Goal: Transaction & Acquisition: Purchase product/service

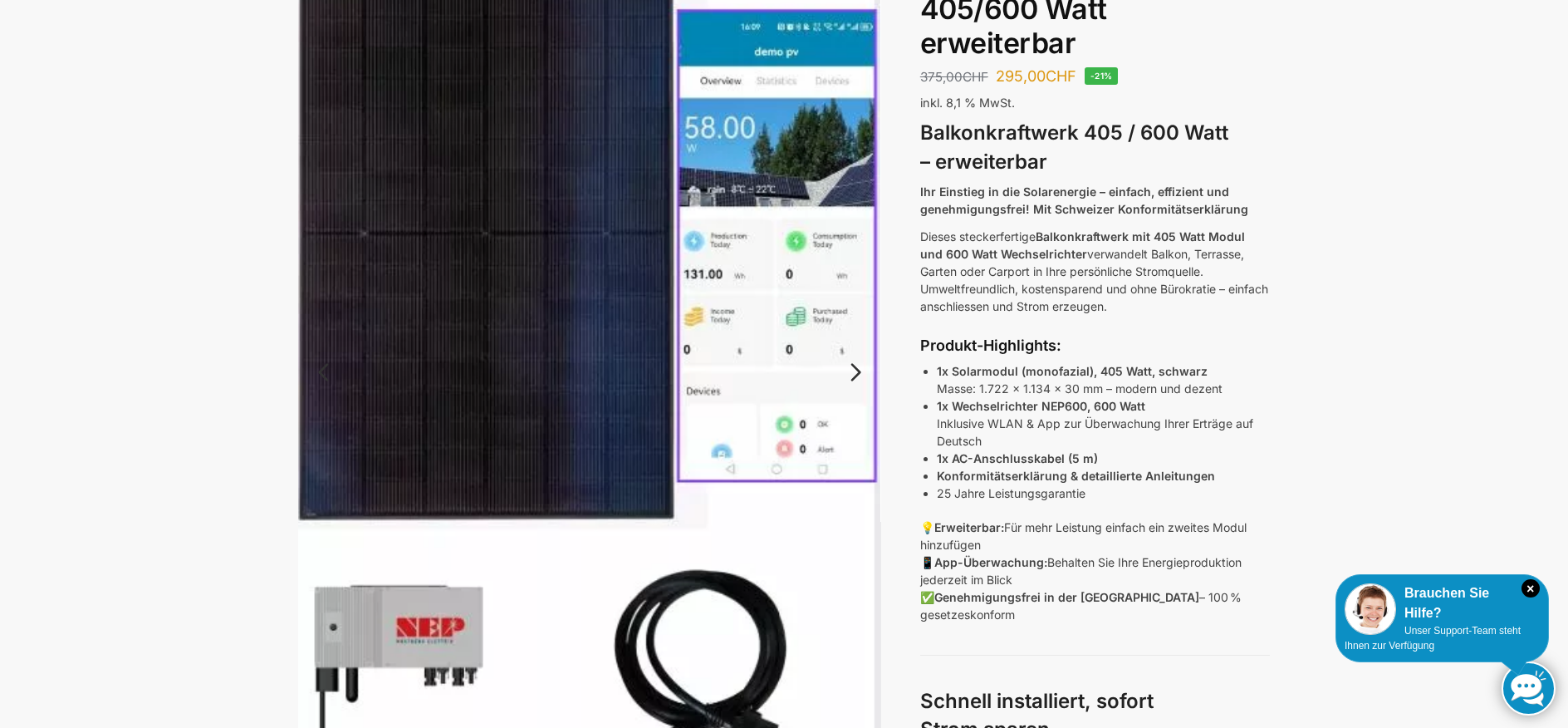
scroll to position [546, 0]
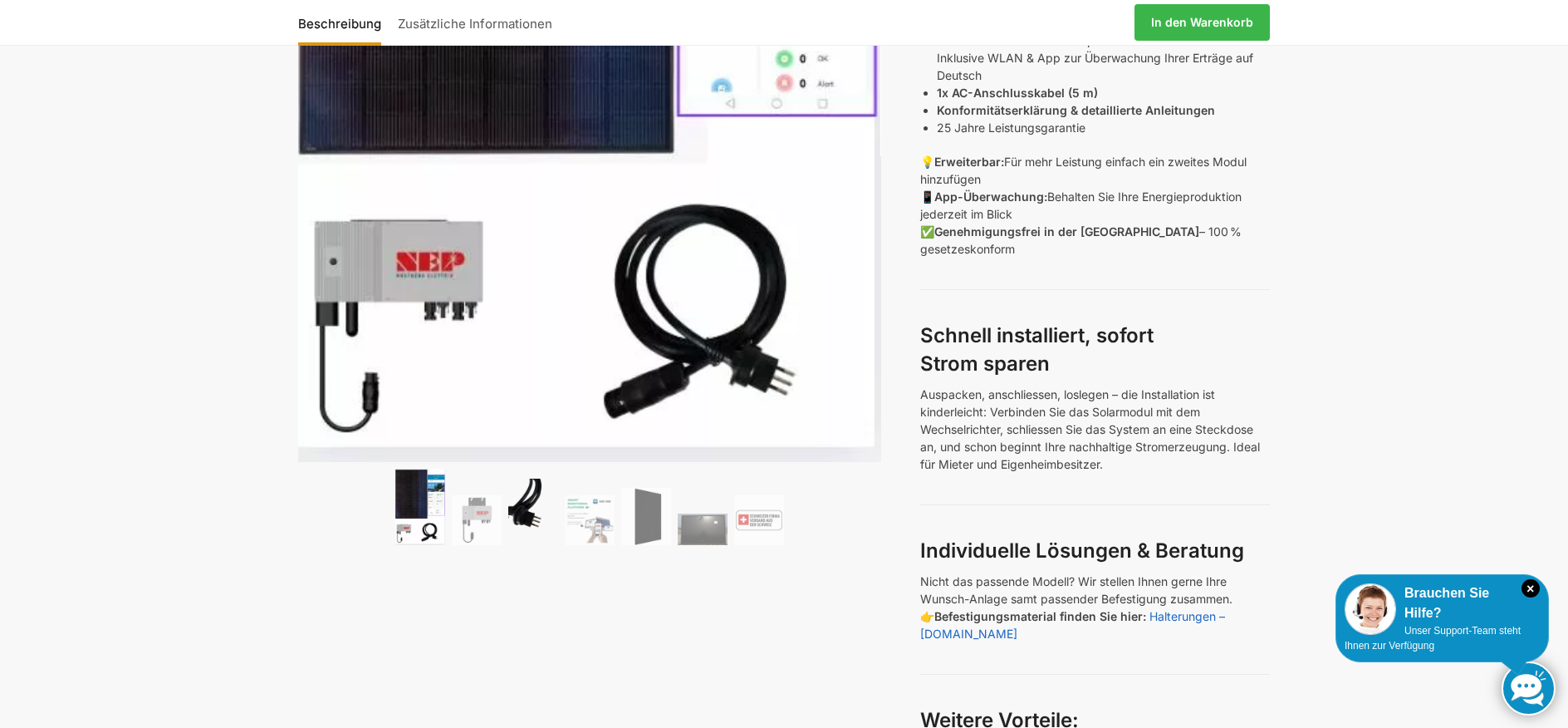
click at [513, 522] on img at bounding box center [533, 511] width 50 height 67
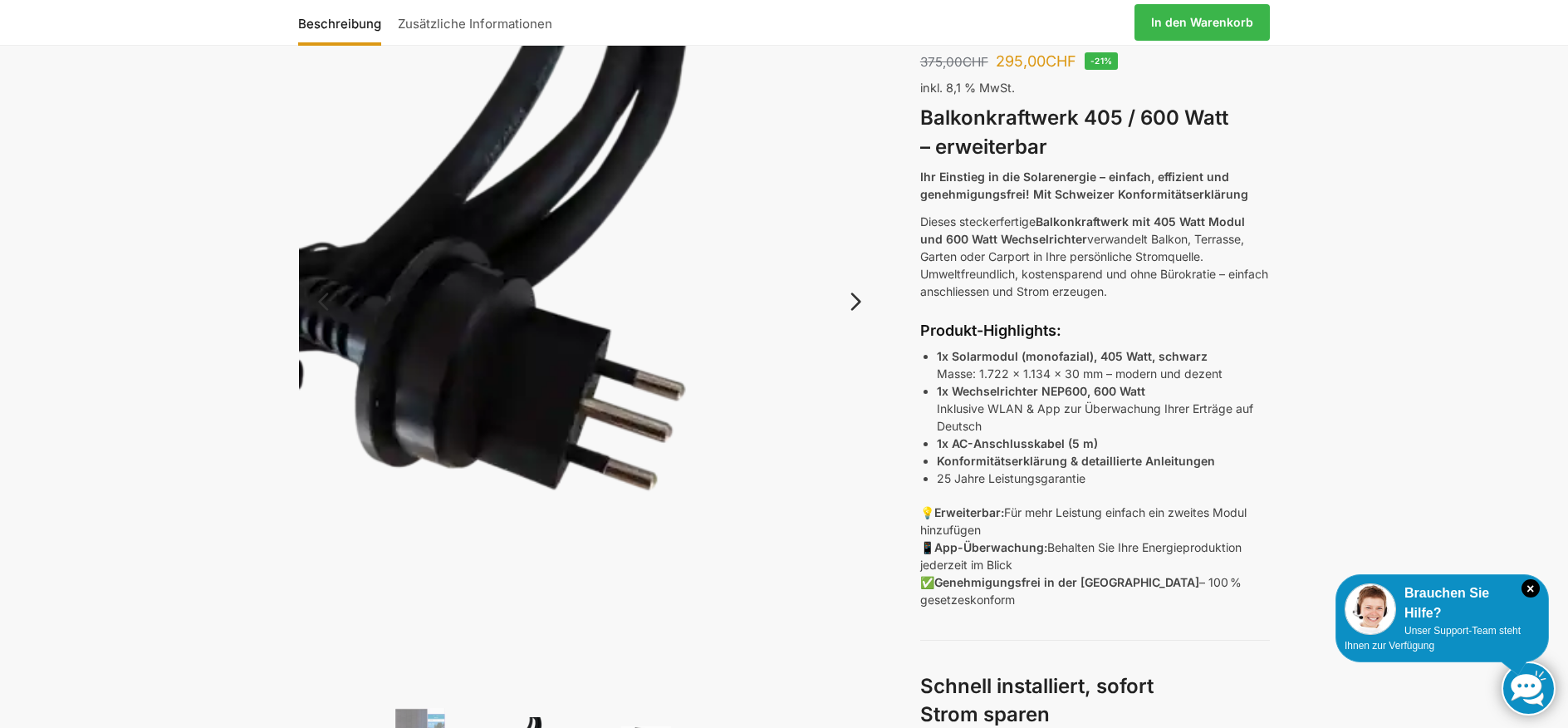
scroll to position [533, 0]
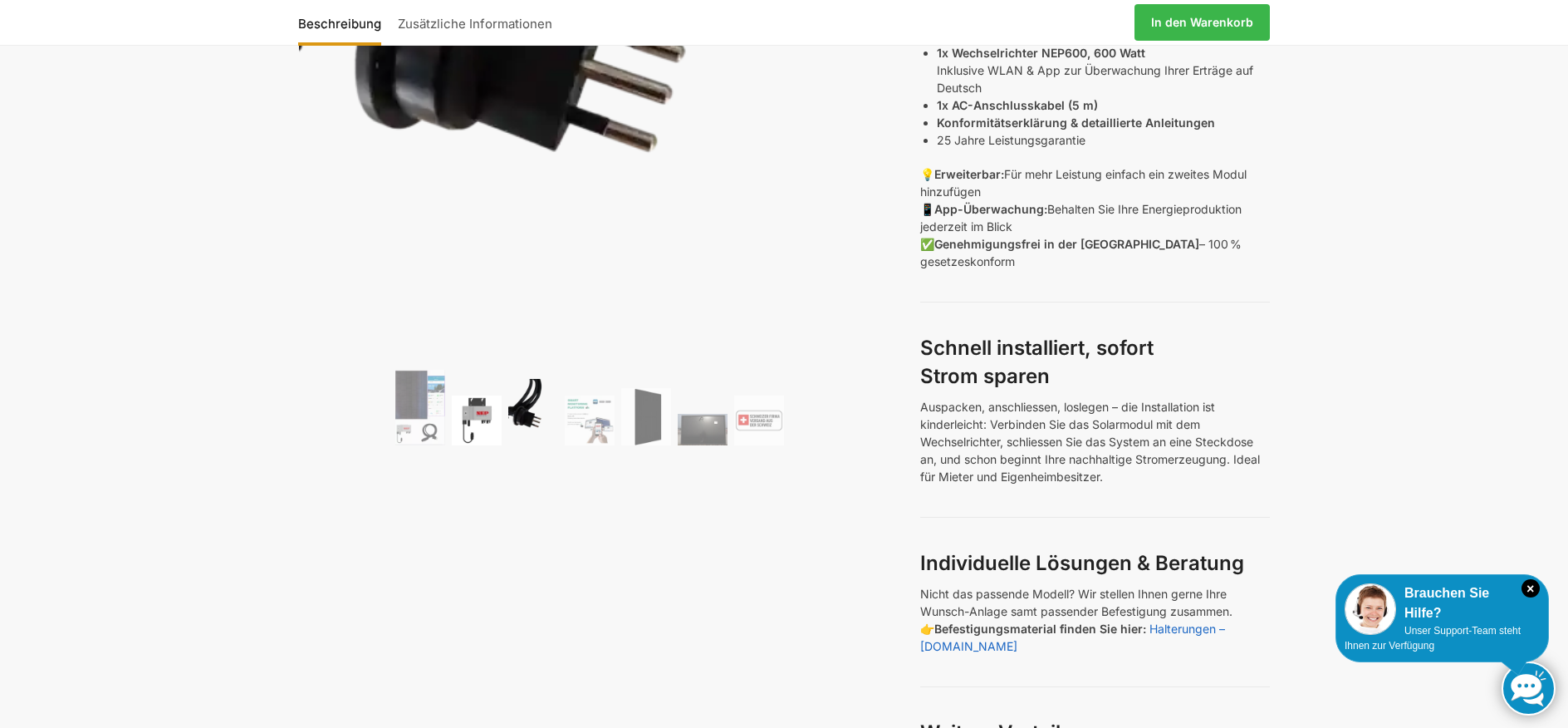
click at [478, 412] on img at bounding box center [476, 420] width 50 height 50
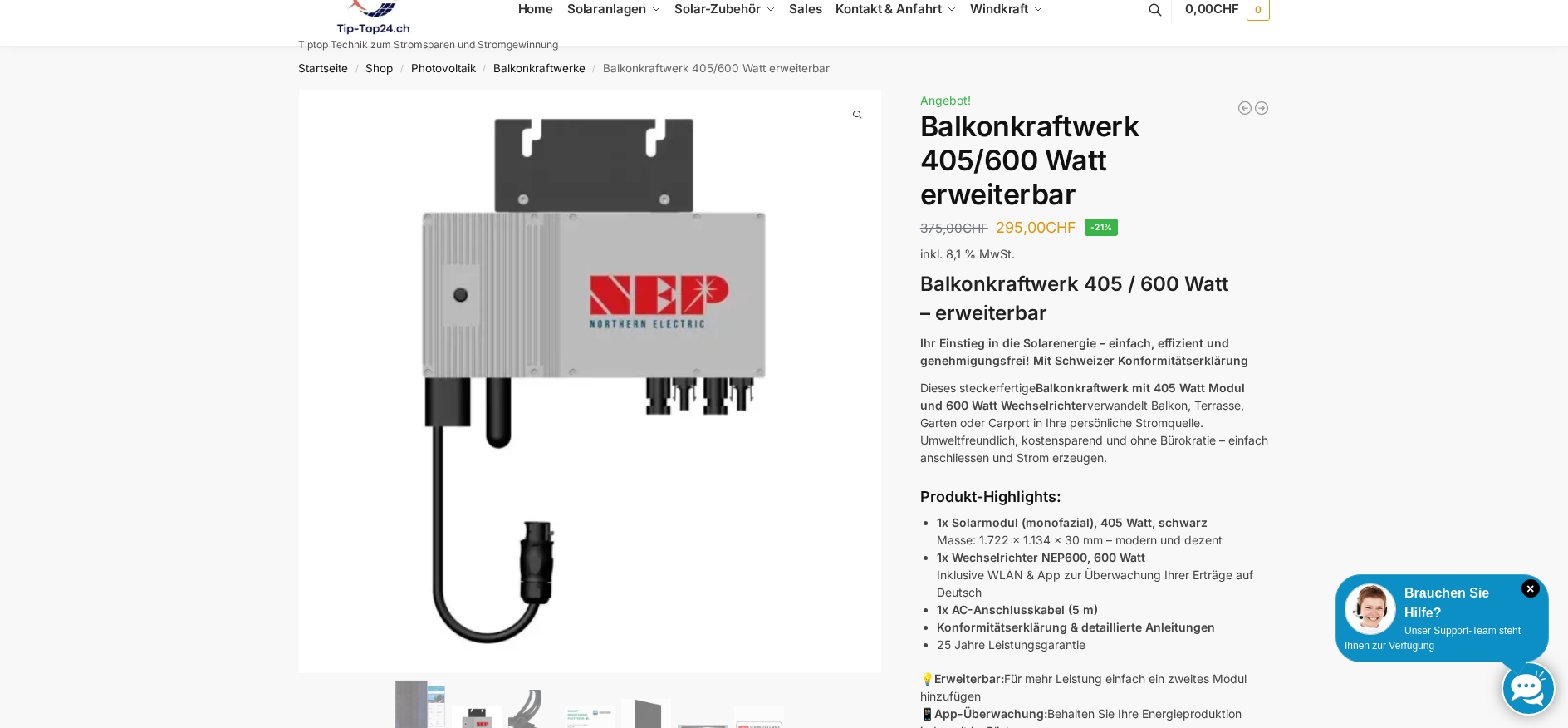
scroll to position [99, 0]
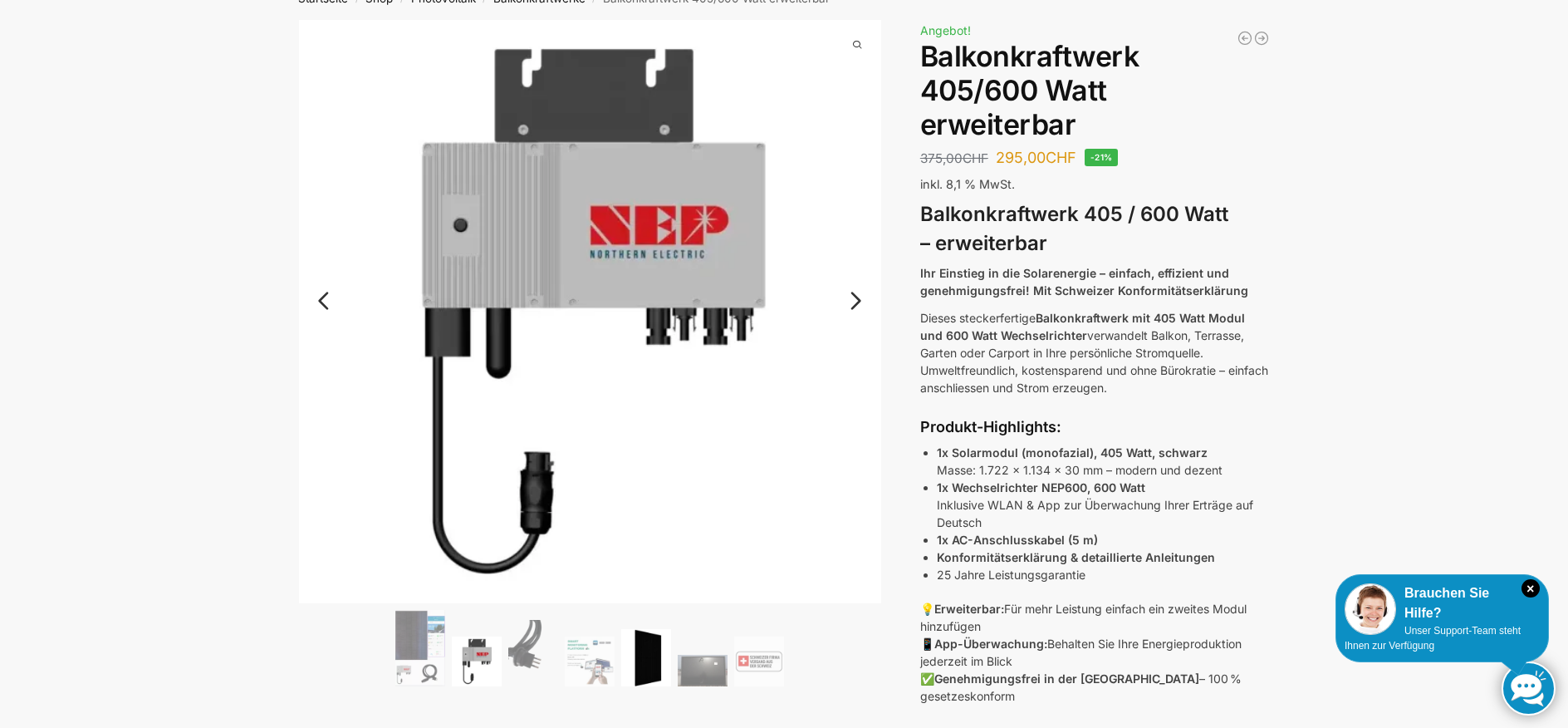
click at [654, 658] on img at bounding box center [646, 658] width 50 height 58
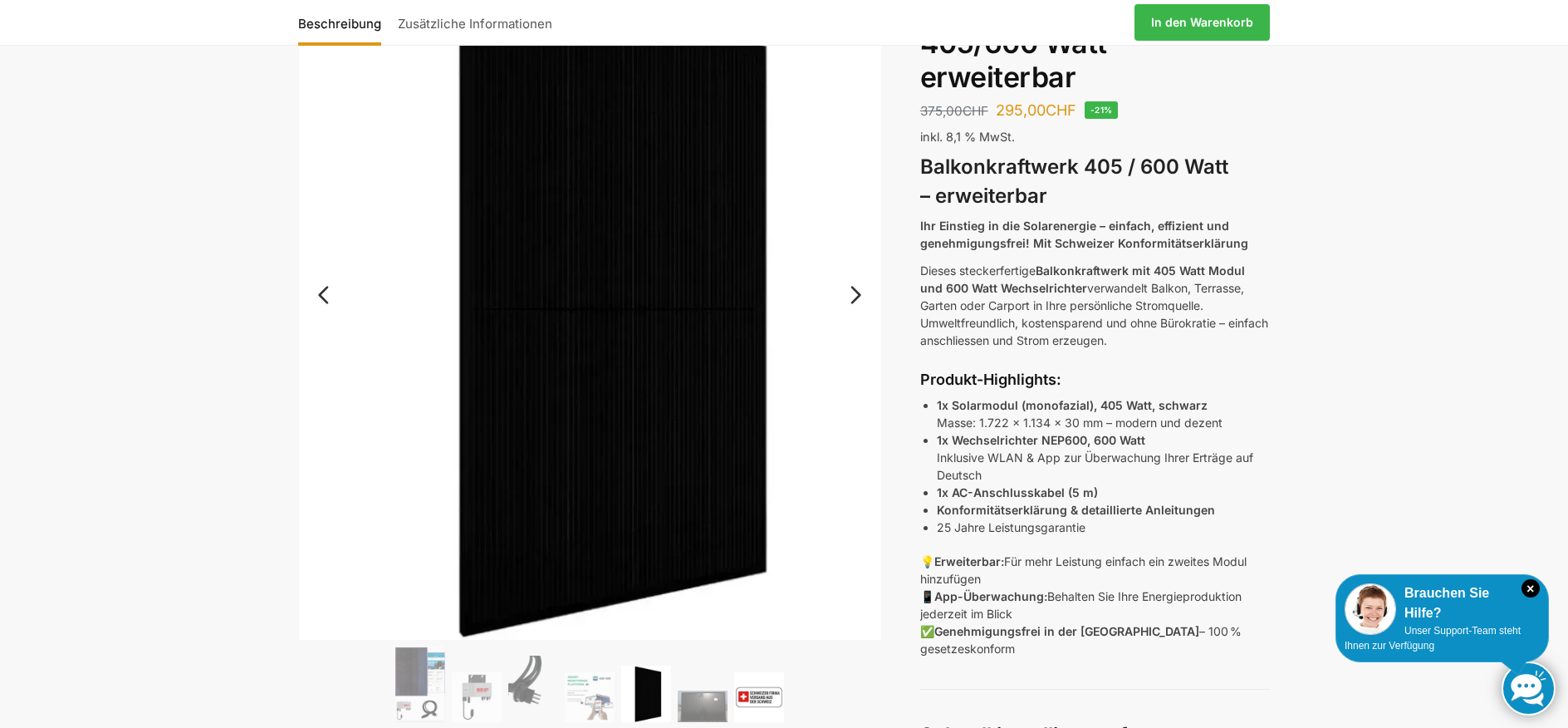
scroll to position [243, 0]
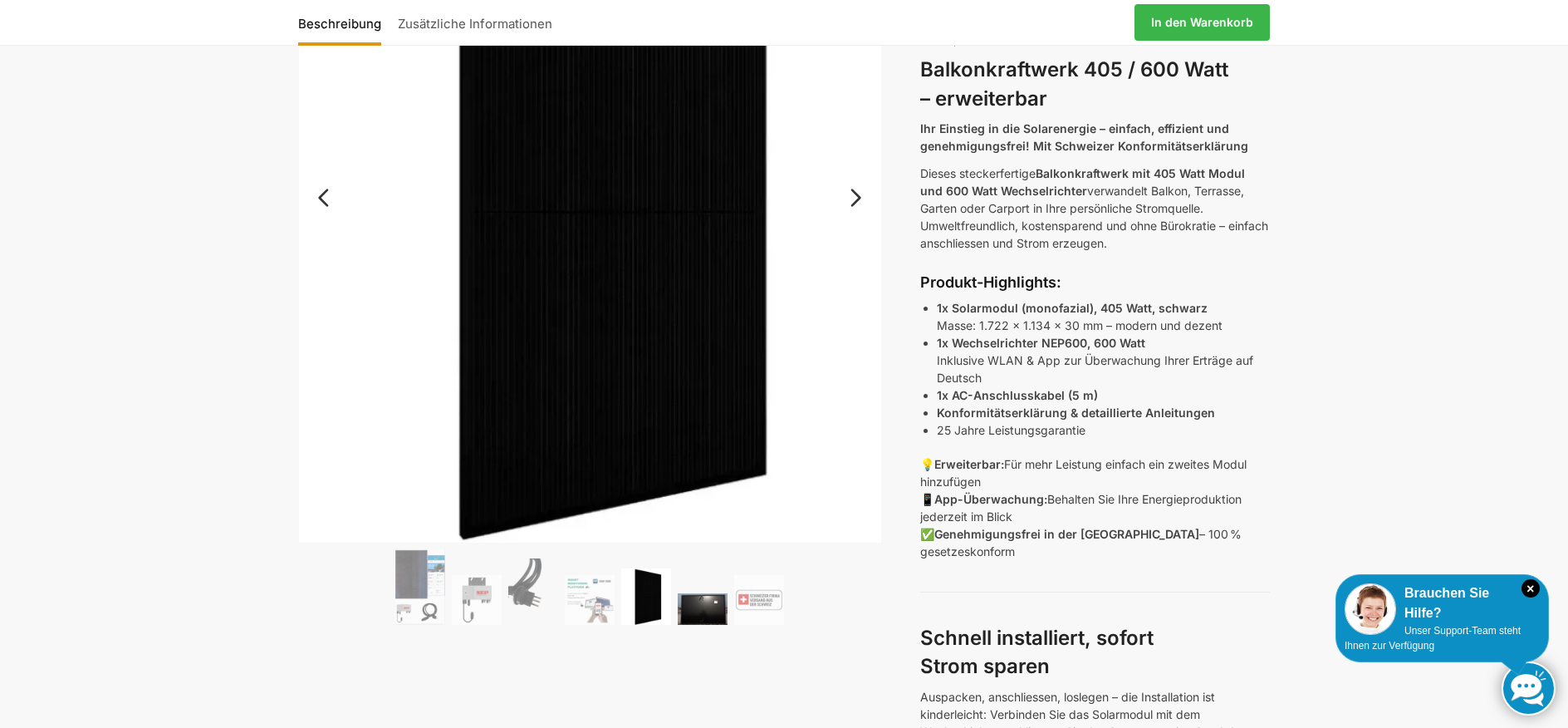
click at [715, 617] on img at bounding box center [702, 609] width 50 height 32
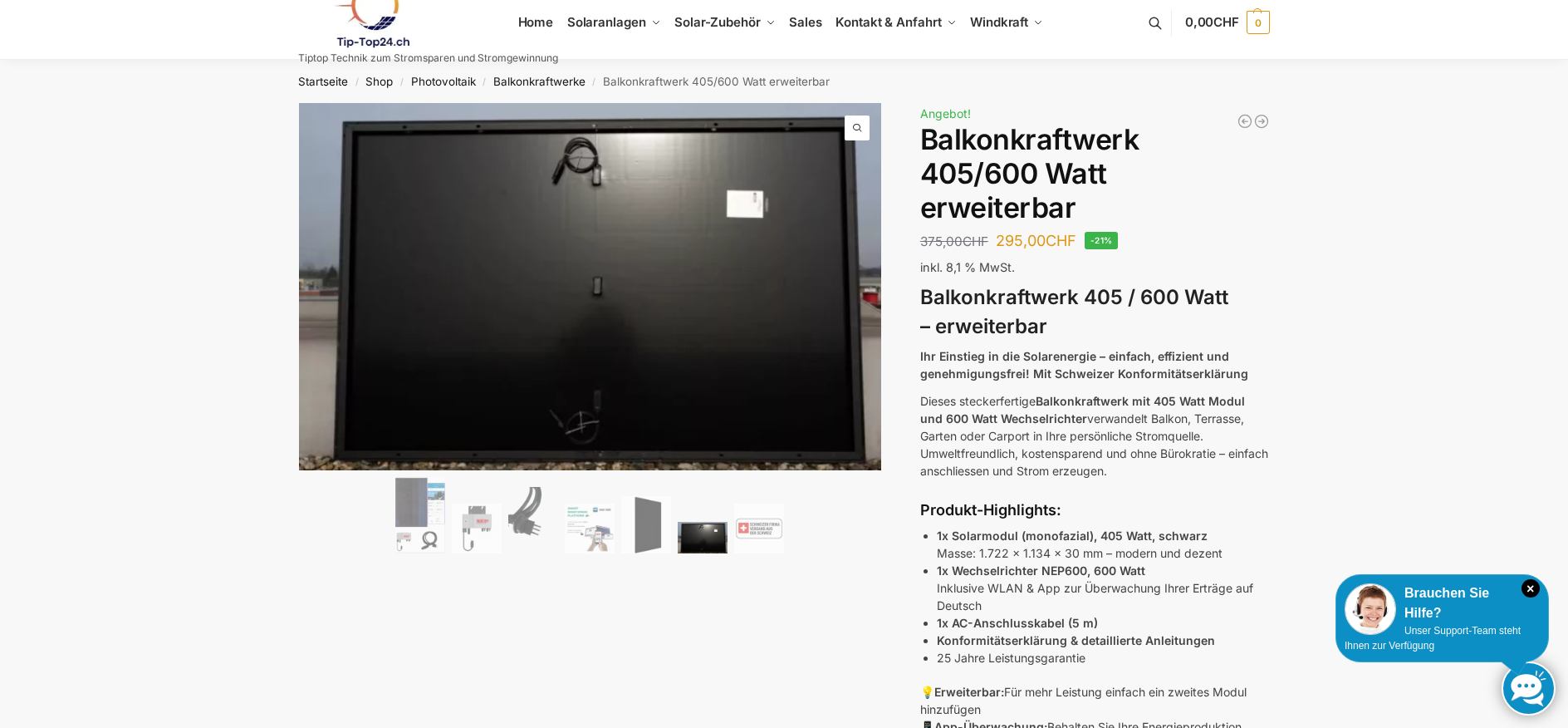
scroll to position [14, 0]
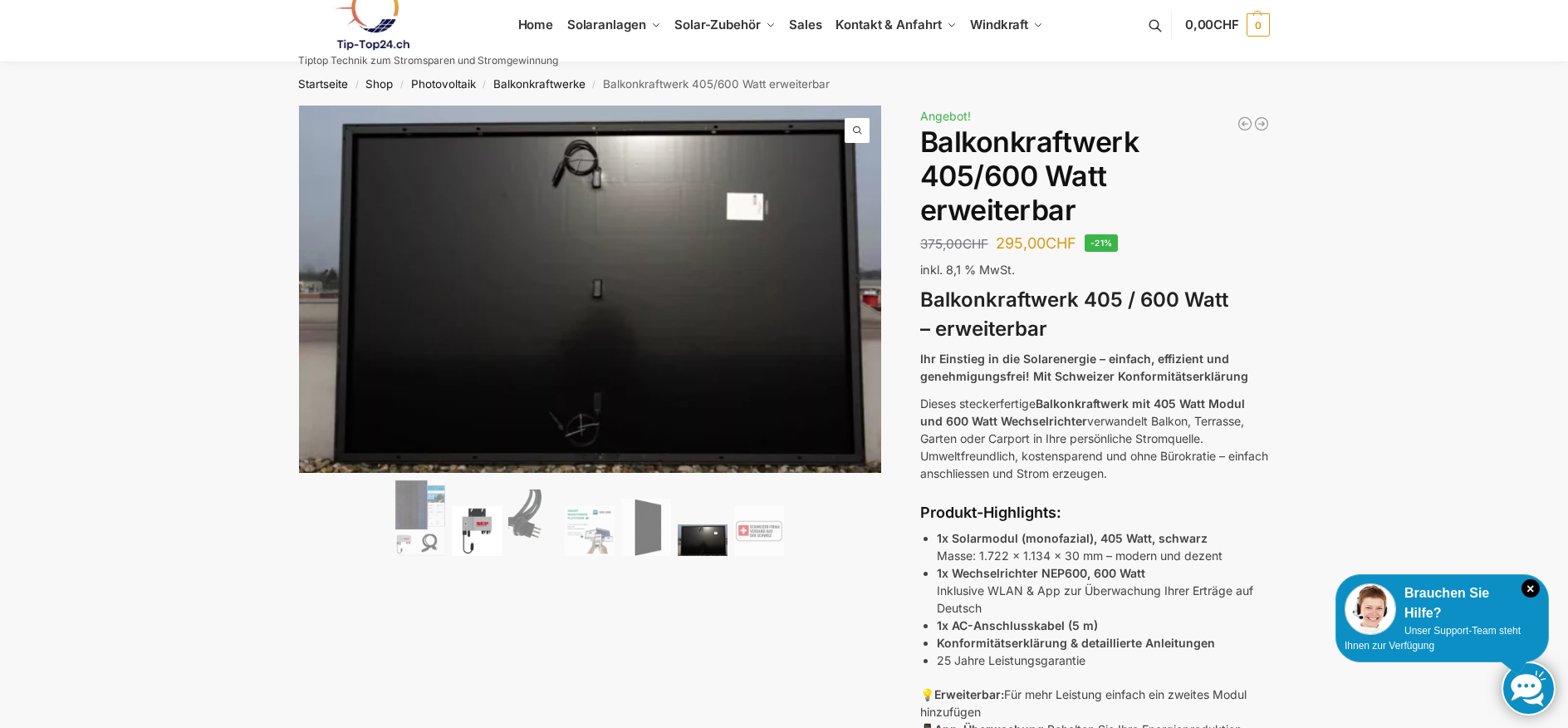
click at [471, 530] on img at bounding box center [476, 530] width 50 height 50
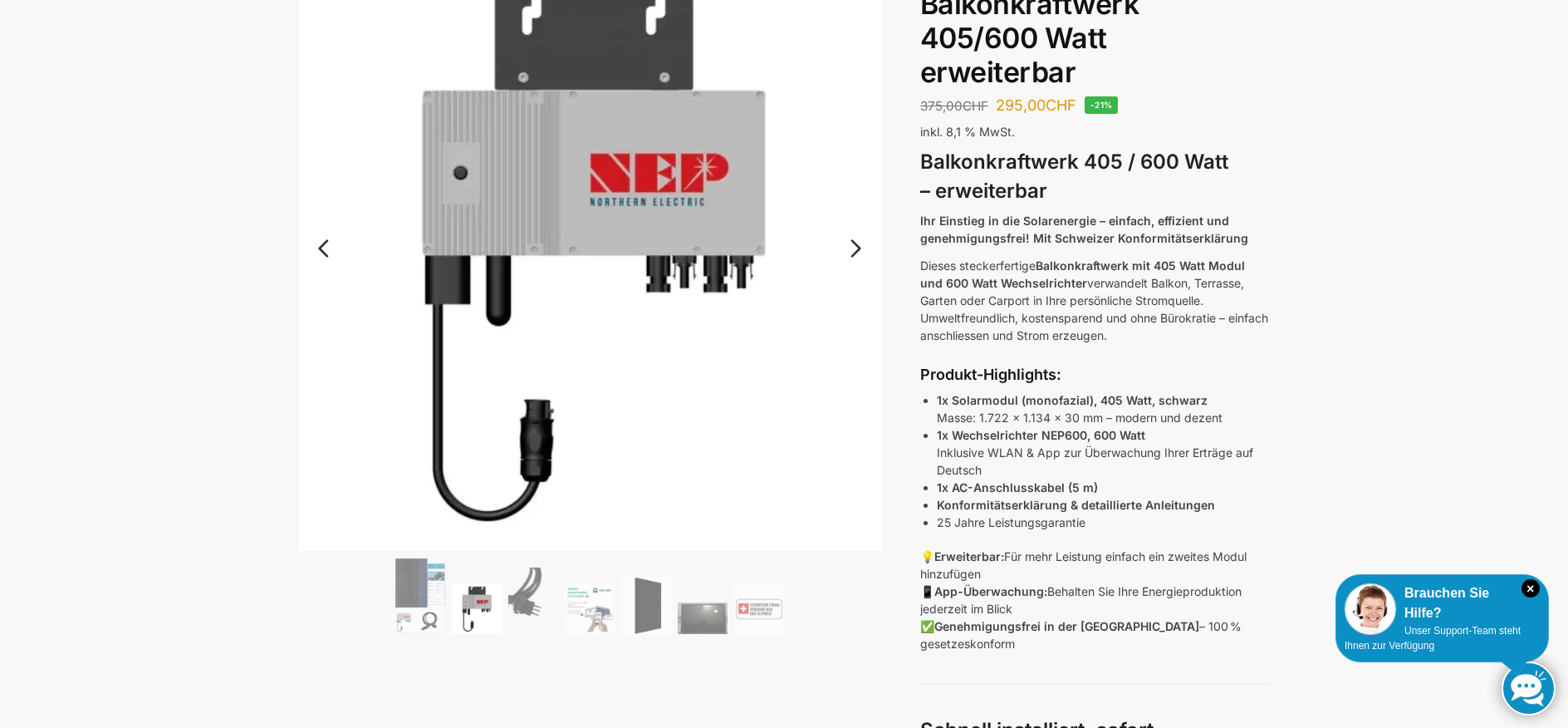
scroll to position [166, 0]
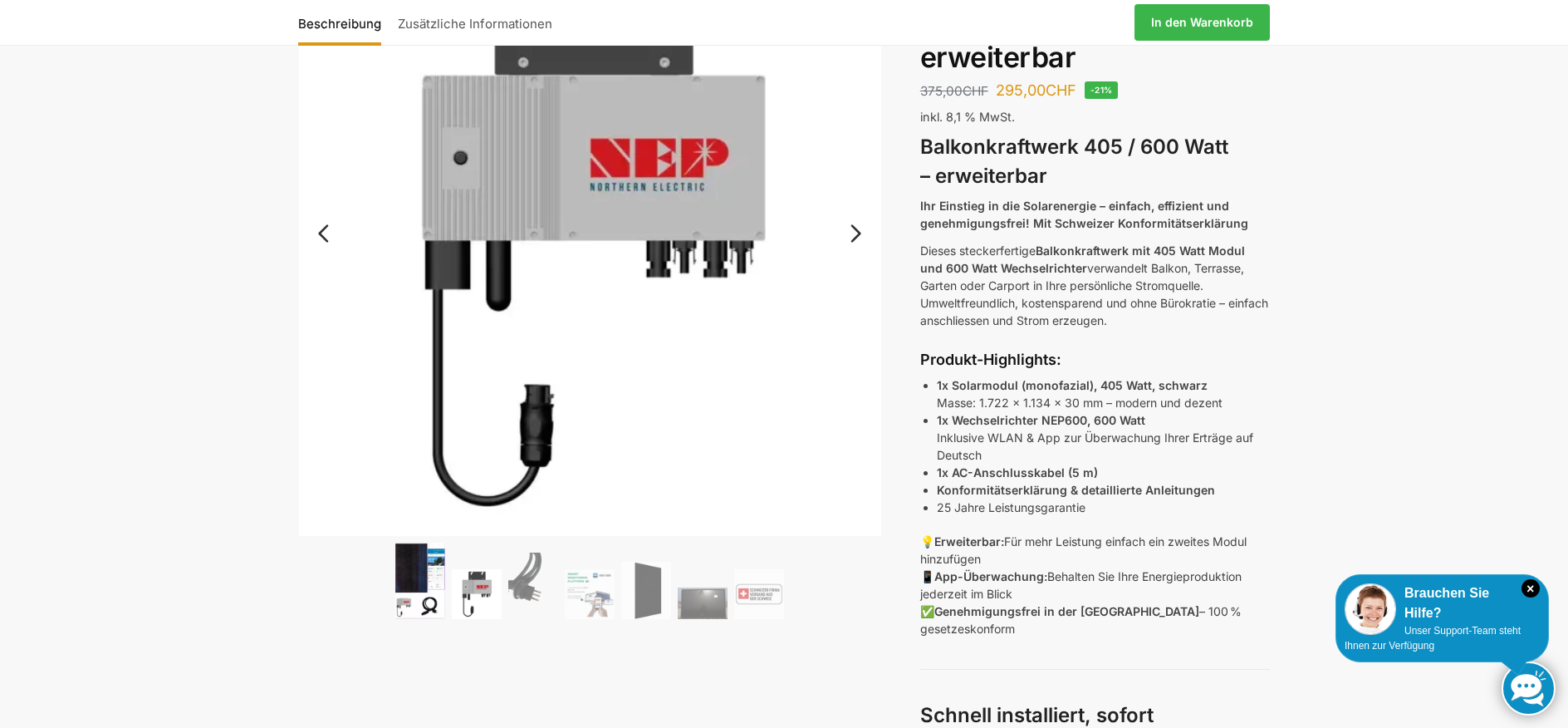
click at [409, 577] on img at bounding box center [420, 581] width 50 height 77
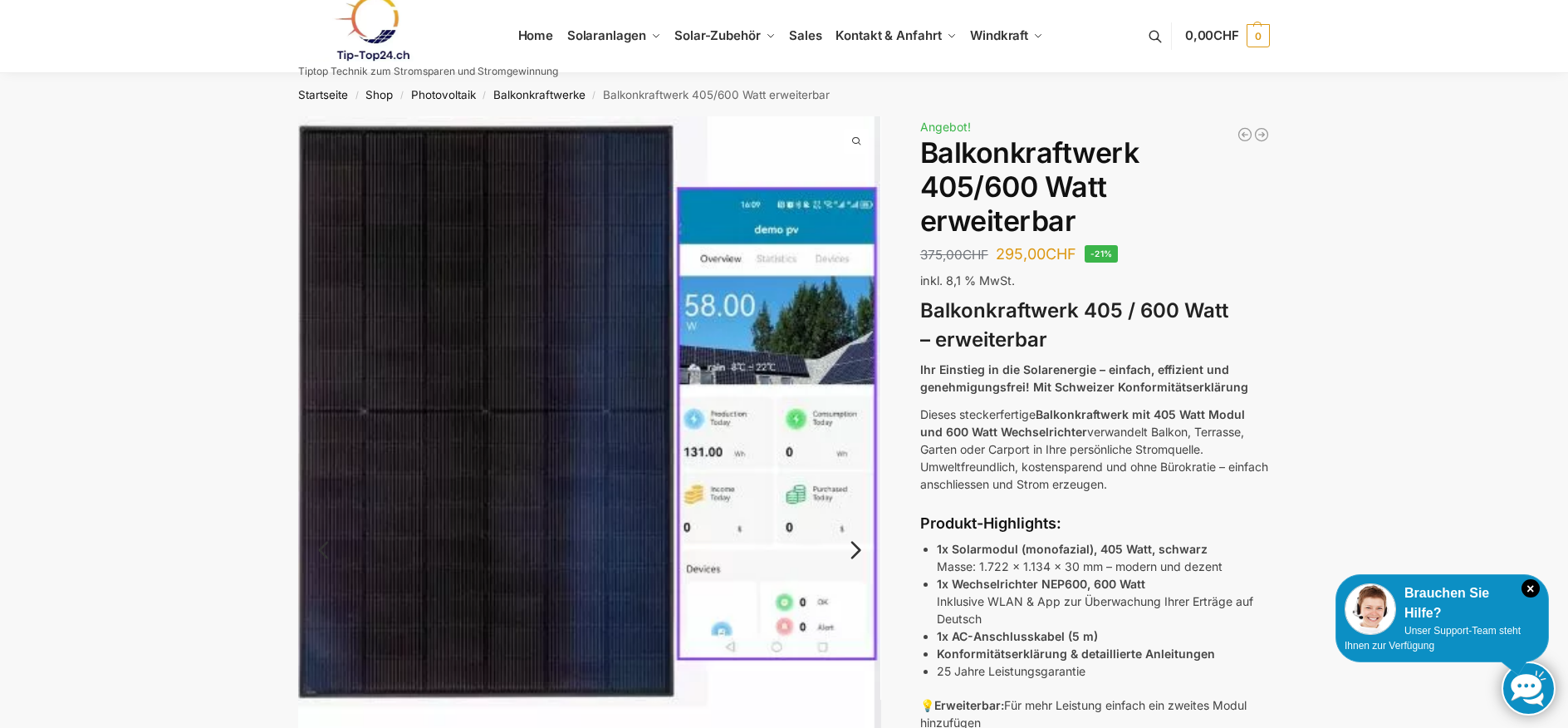
scroll to position [0, 0]
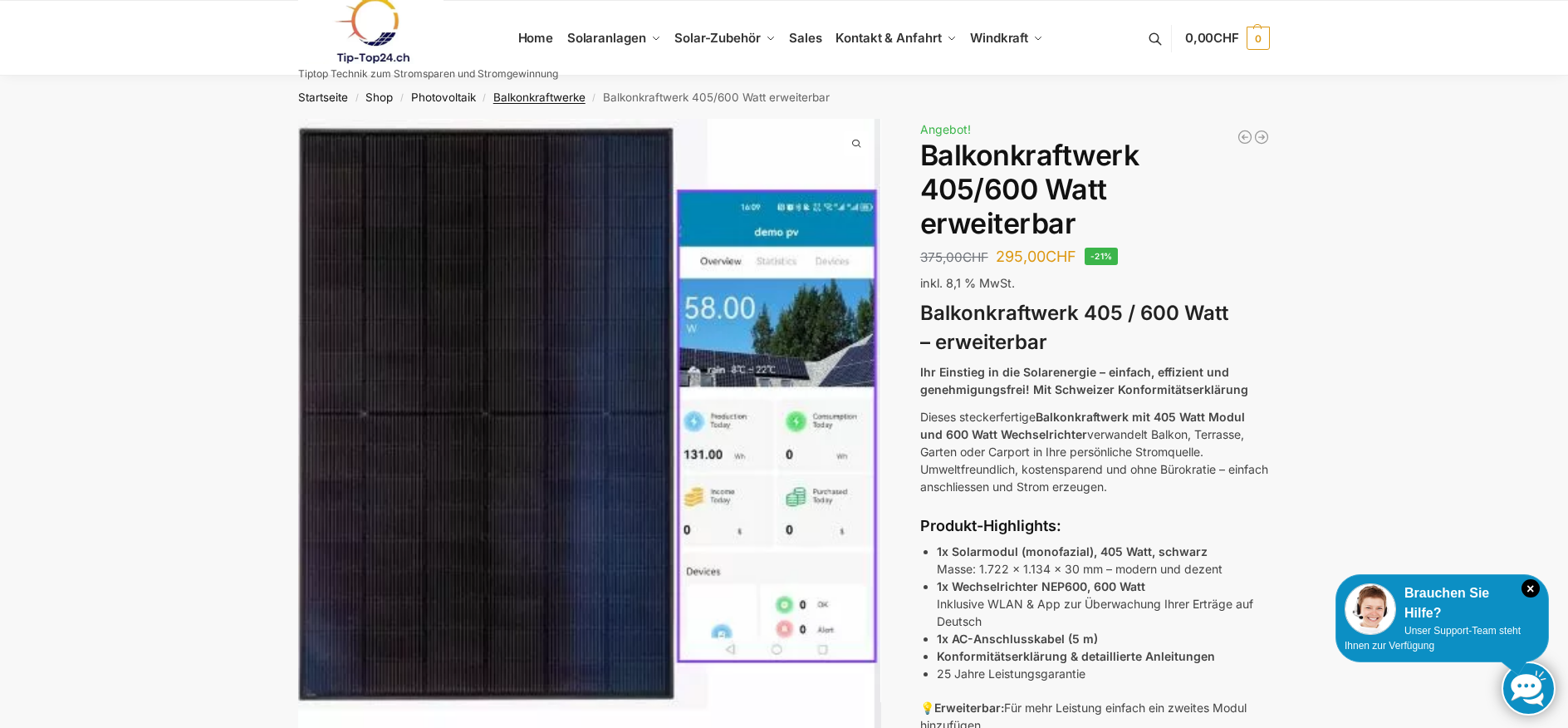
click at [547, 98] on link "Balkonkraftwerke" at bounding box center [539, 97] width 92 height 14
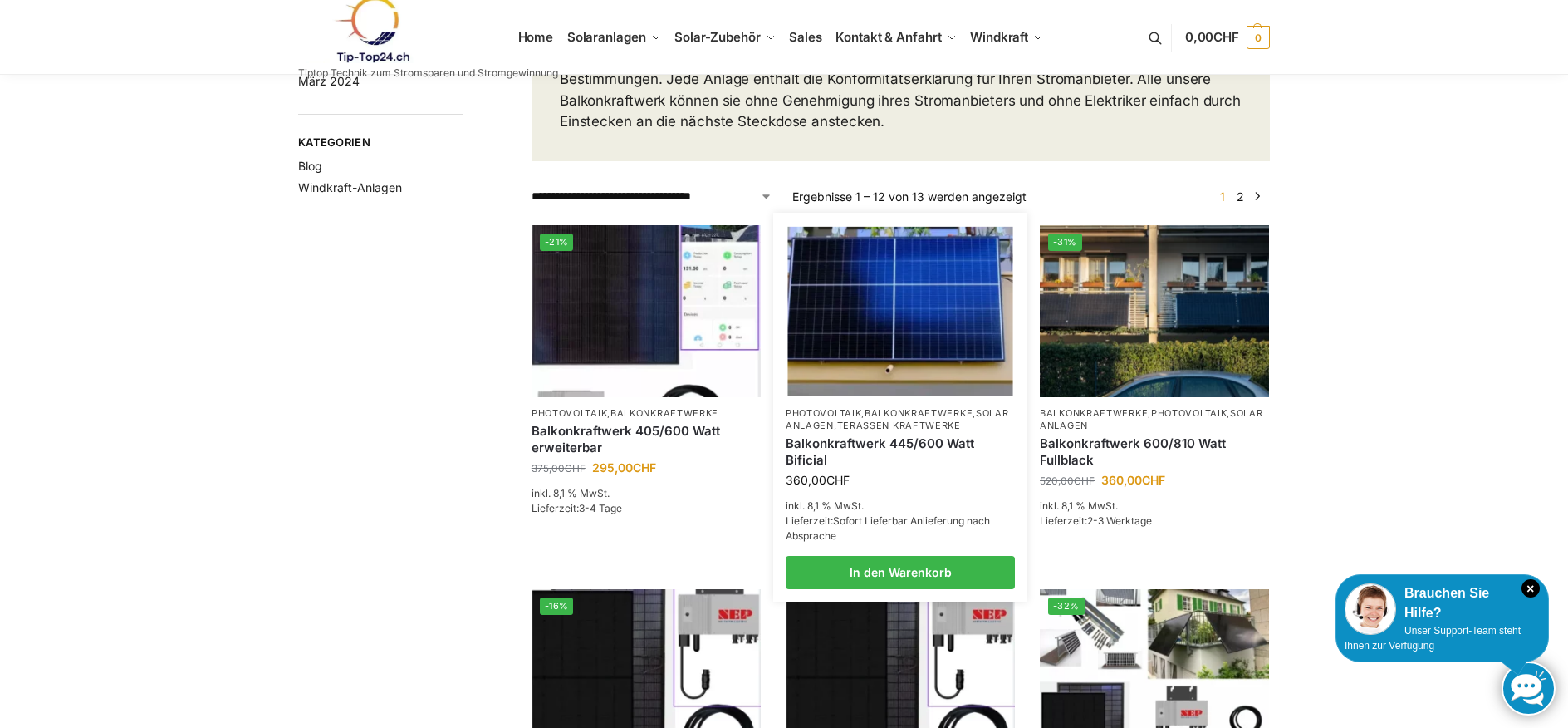
scroll to position [217, 0]
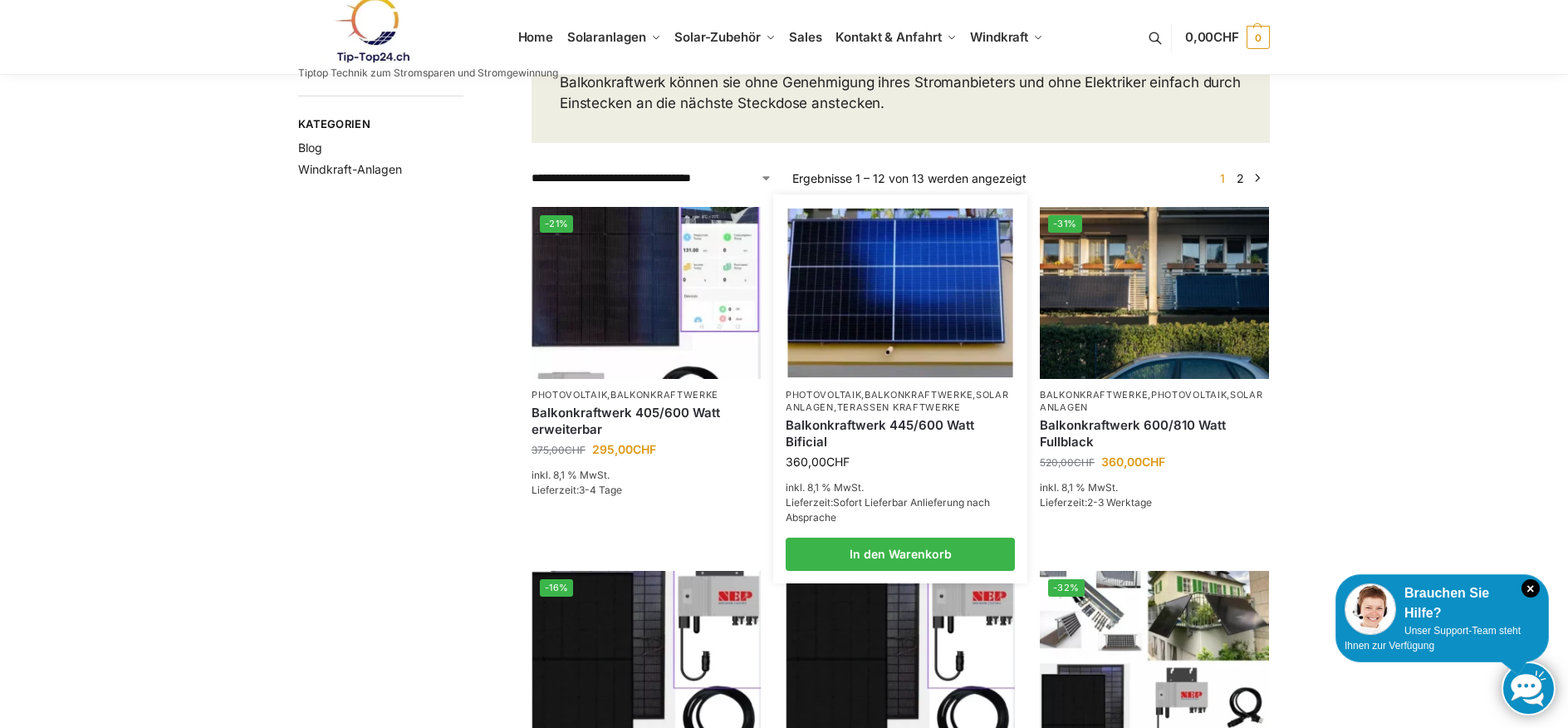
click at [892, 413] on link "Terassen Kraftwerke" at bounding box center [899, 407] width 123 height 12
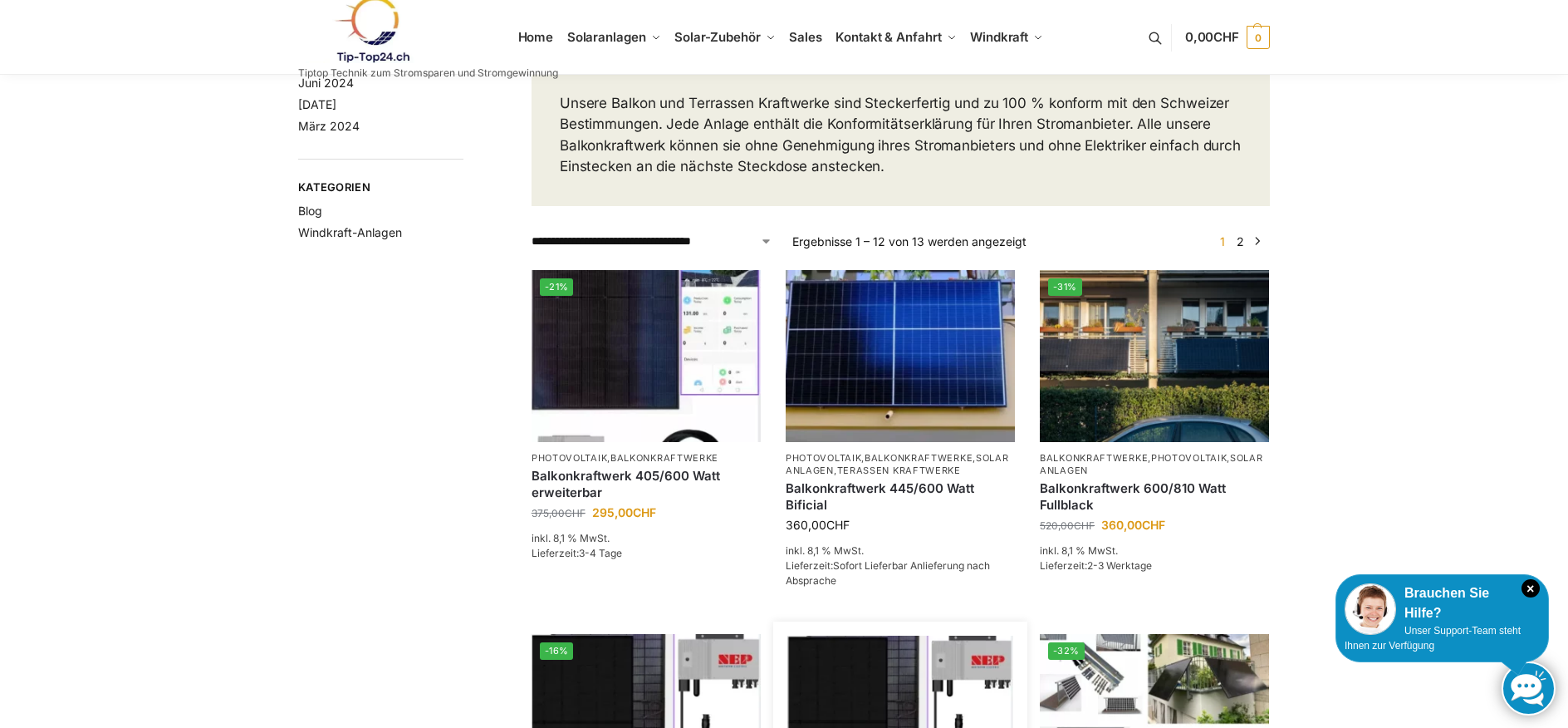
scroll to position [0, 0]
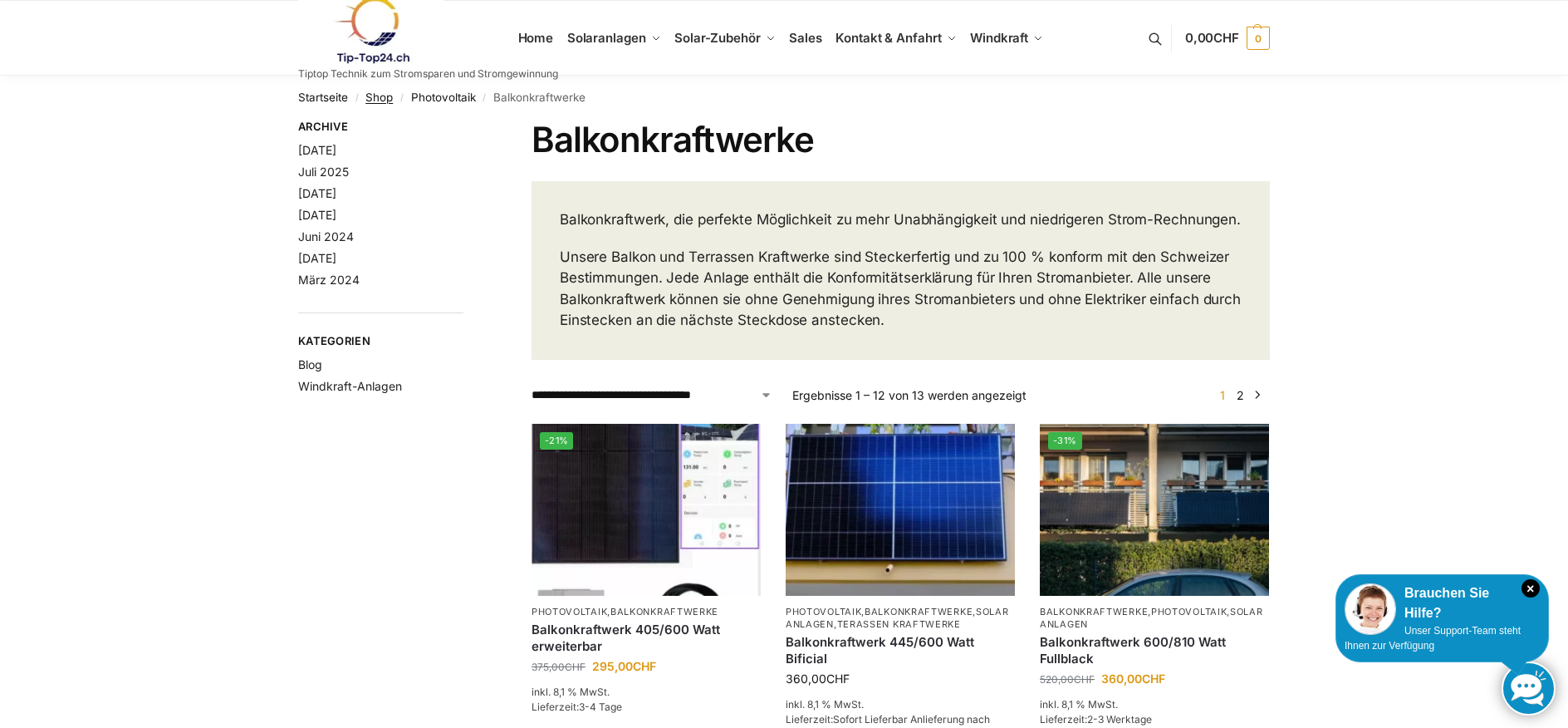
click at [370, 95] on link "Shop" at bounding box center [379, 97] width 27 height 14
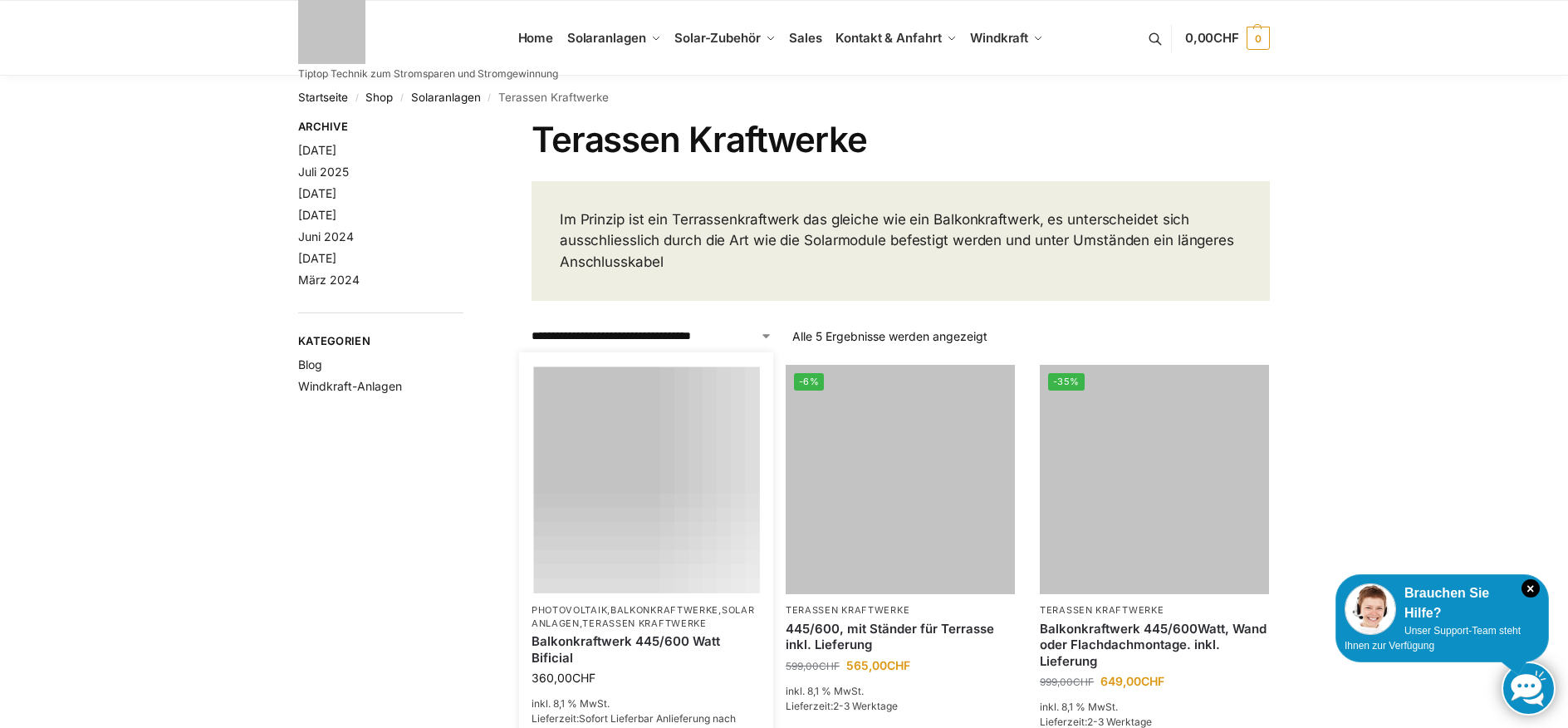
click at [595, 640] on link "Balkonkraftwerk 445/600 Watt Bificial" at bounding box center [645, 648] width 229 height 32
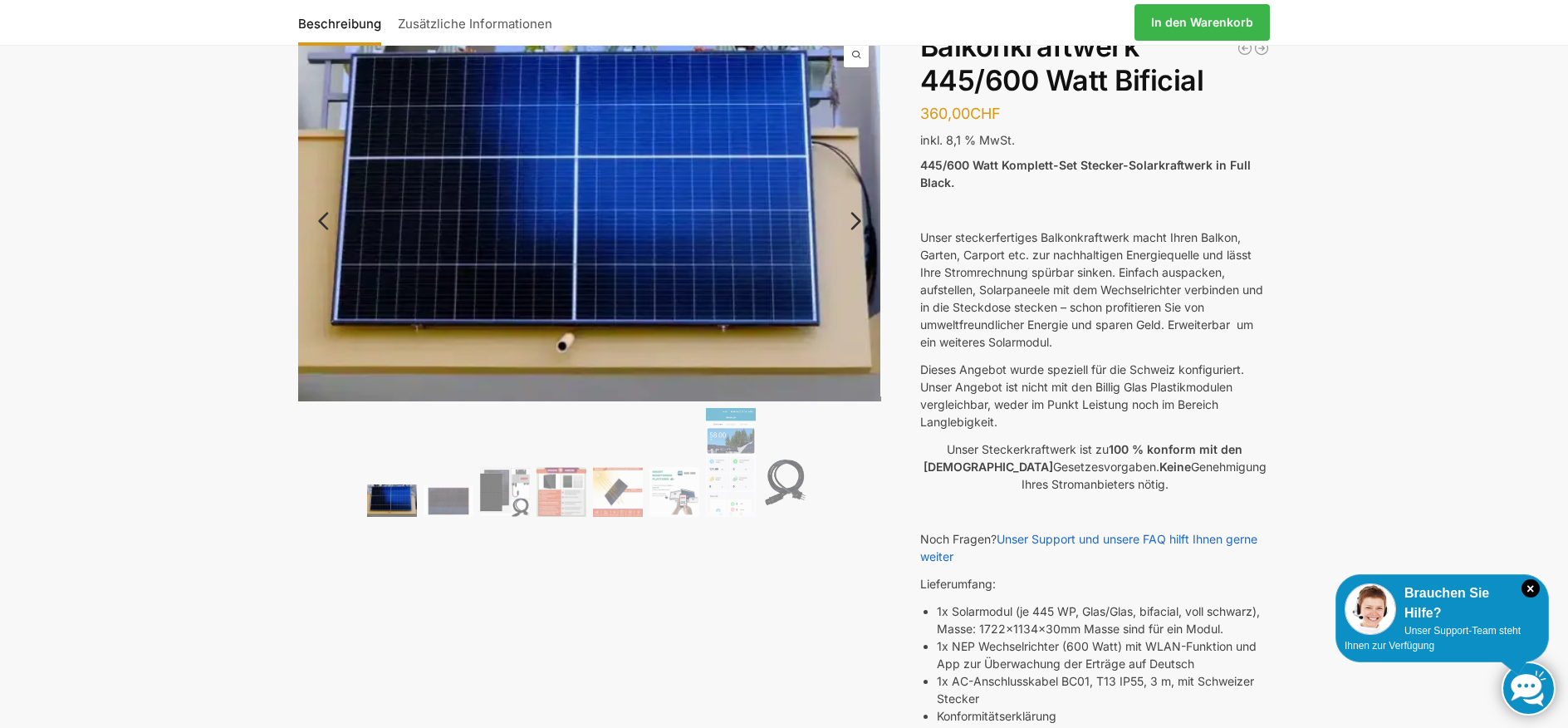
scroll to position [146, 0]
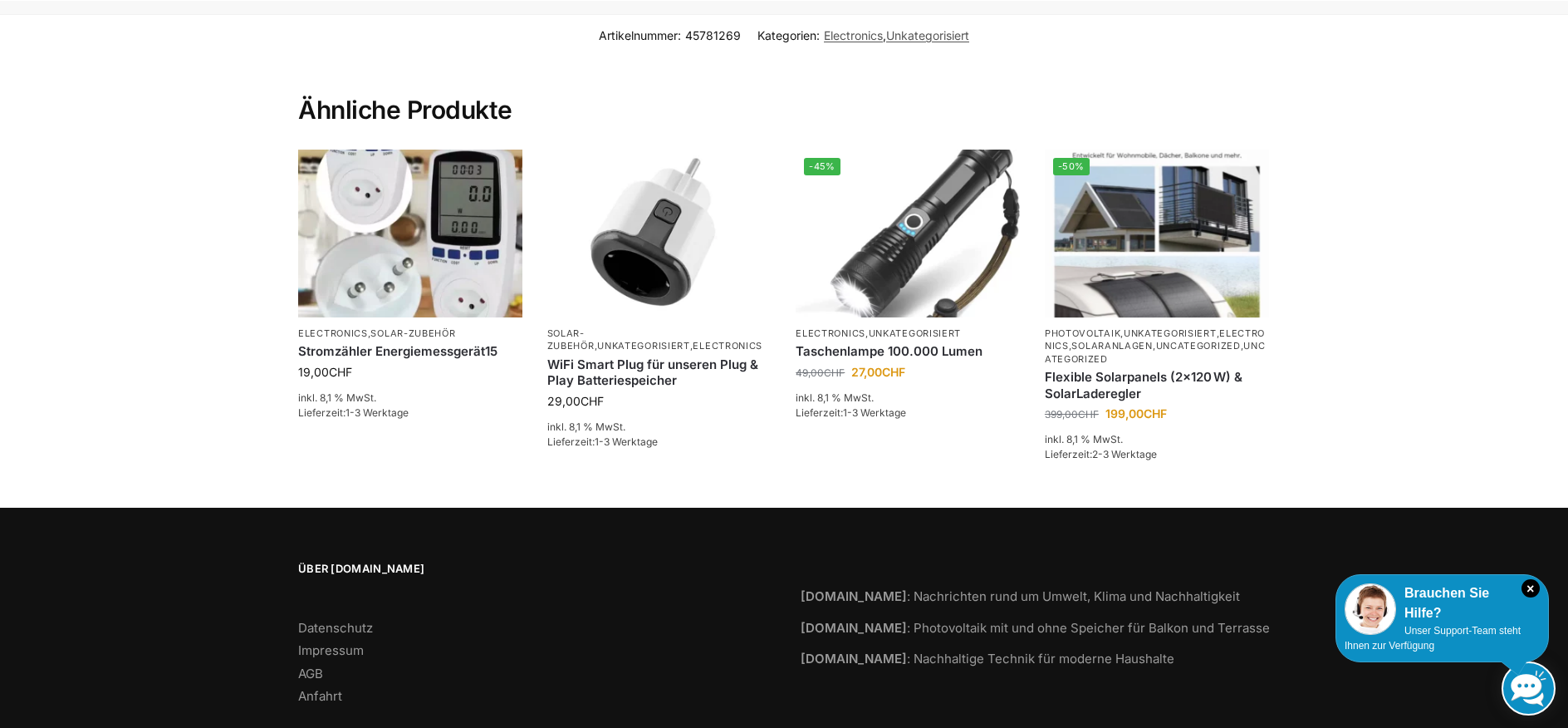
scroll to position [1096, 0]
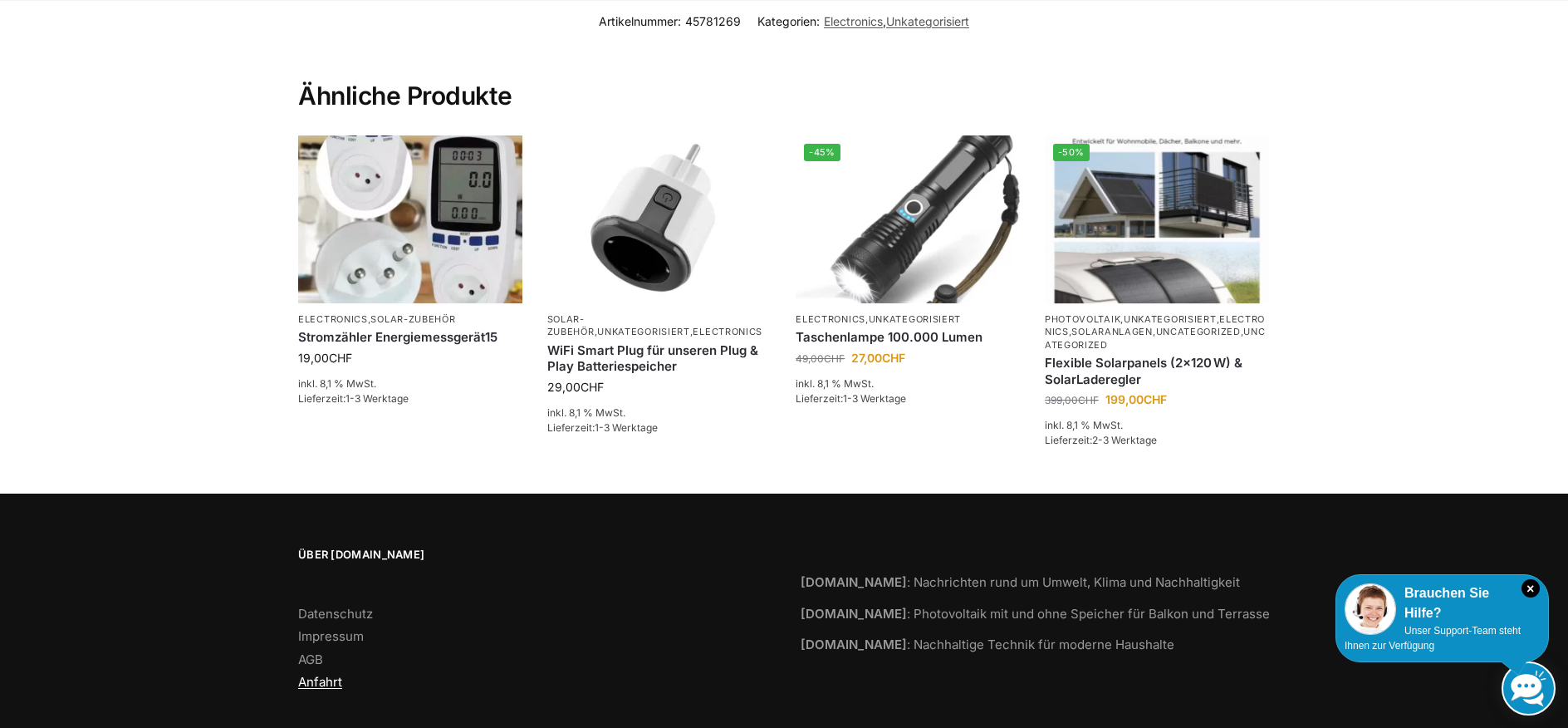
click at [322, 674] on link "Anfahrt" at bounding box center [320, 681] width 44 height 16
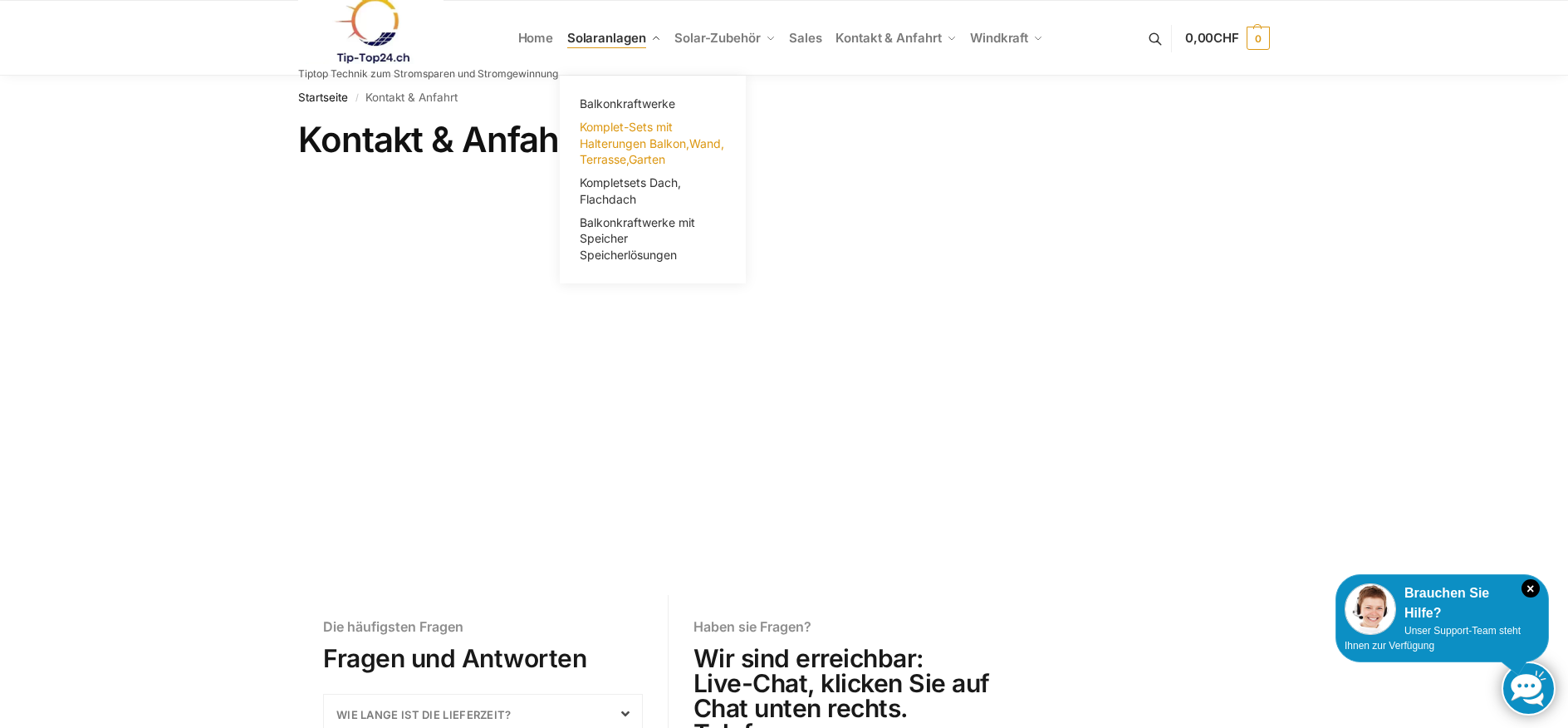
click at [635, 124] on span "Komplet-Sets mit Halterungen Balkon,Wand, Terrasse,Garten" at bounding box center [652, 143] width 144 height 47
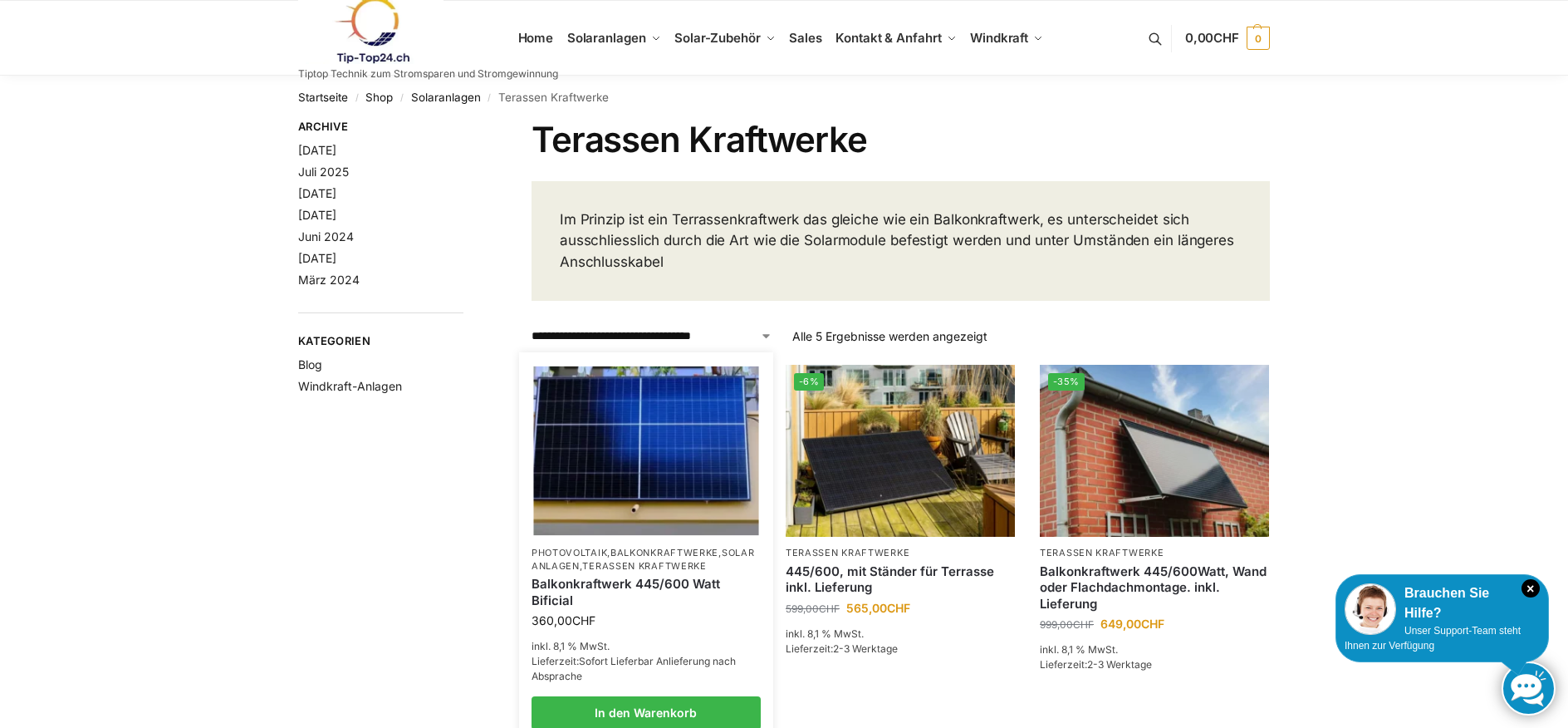
click at [661, 559] on p "Photovoltaik , Balkonkraftwerke , Solaranlagen , Terassen Kraftwerke" at bounding box center [645, 560] width 229 height 26
click at [612, 586] on link "Balkonkraftwerk 445/600 Watt Bificial" at bounding box center [645, 592] width 229 height 32
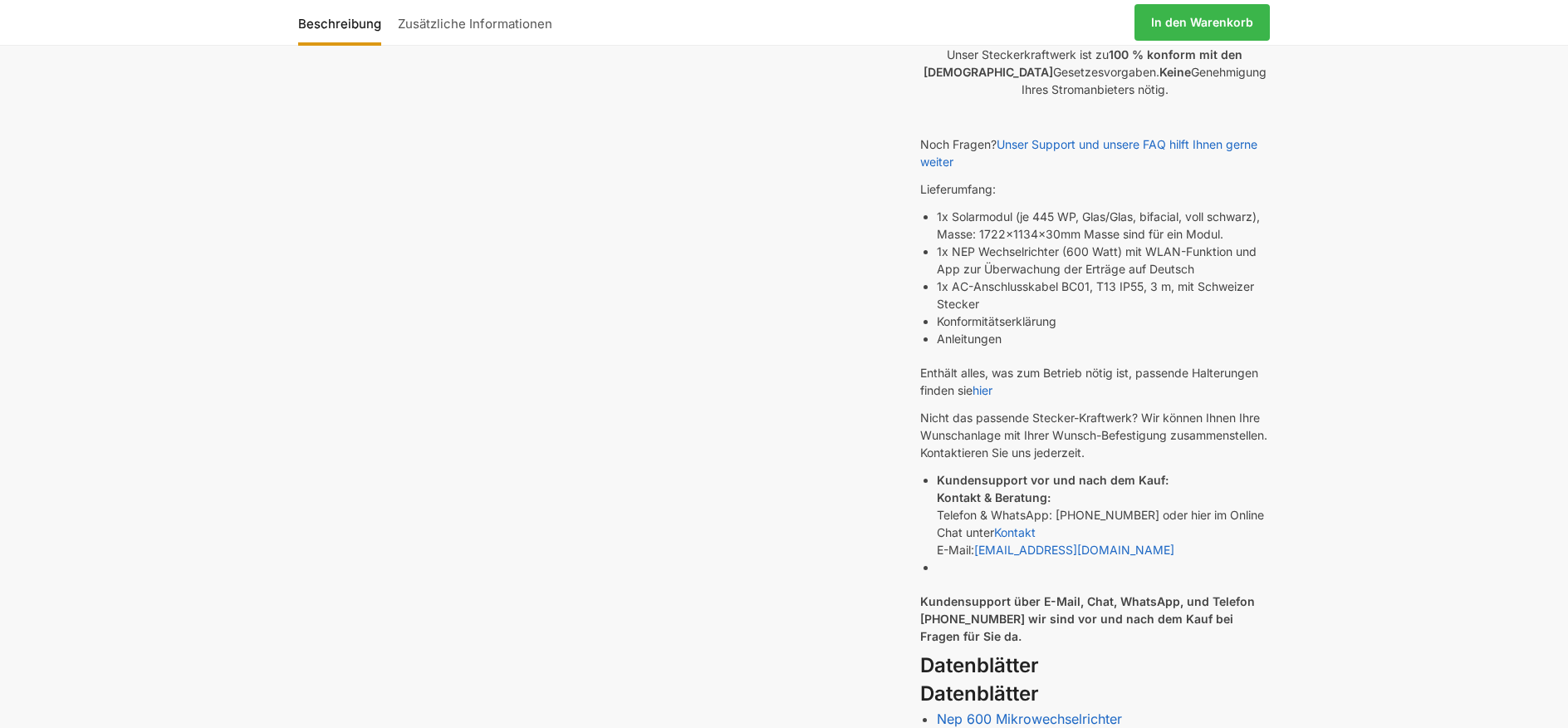
scroll to position [551, 0]
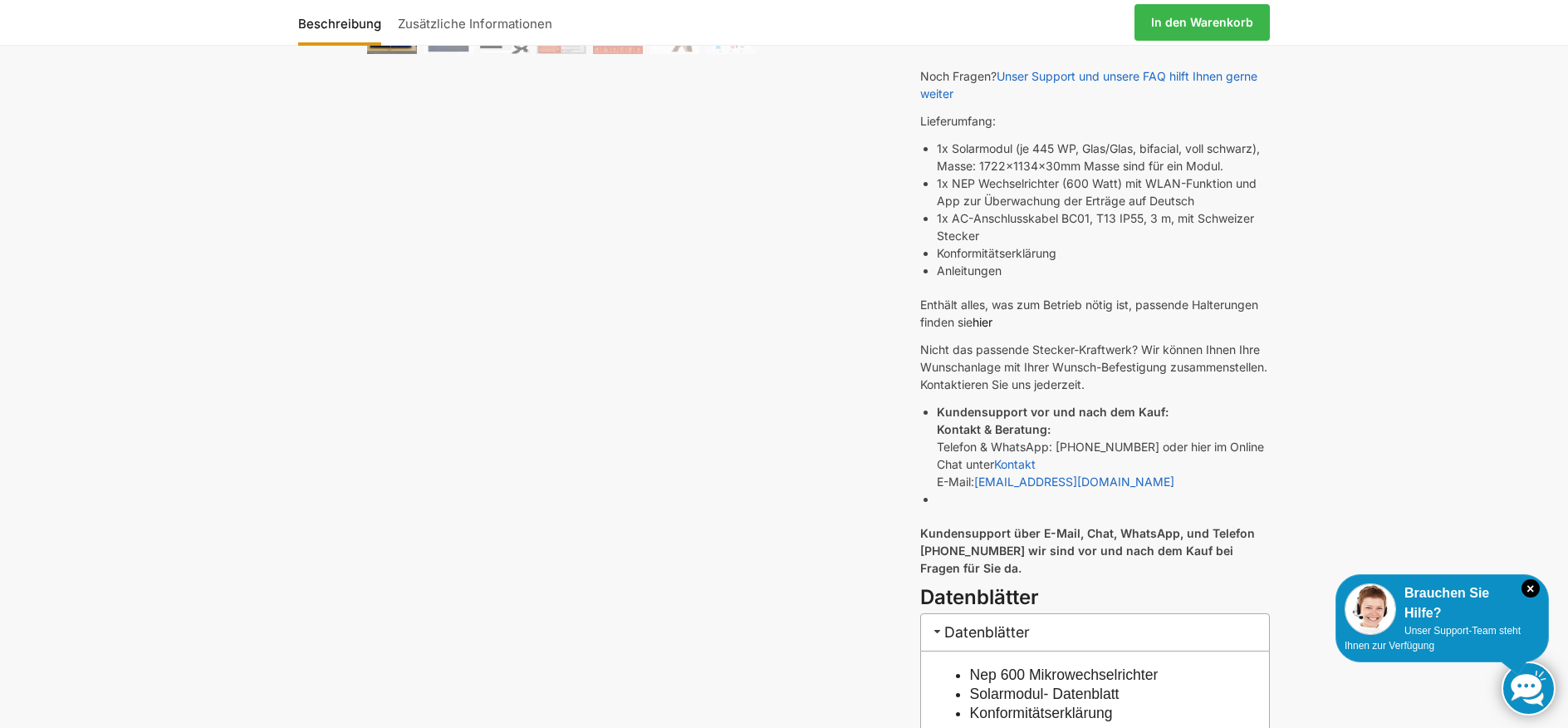
click at [988, 321] on link "hier" at bounding box center [983, 321] width 20 height 14
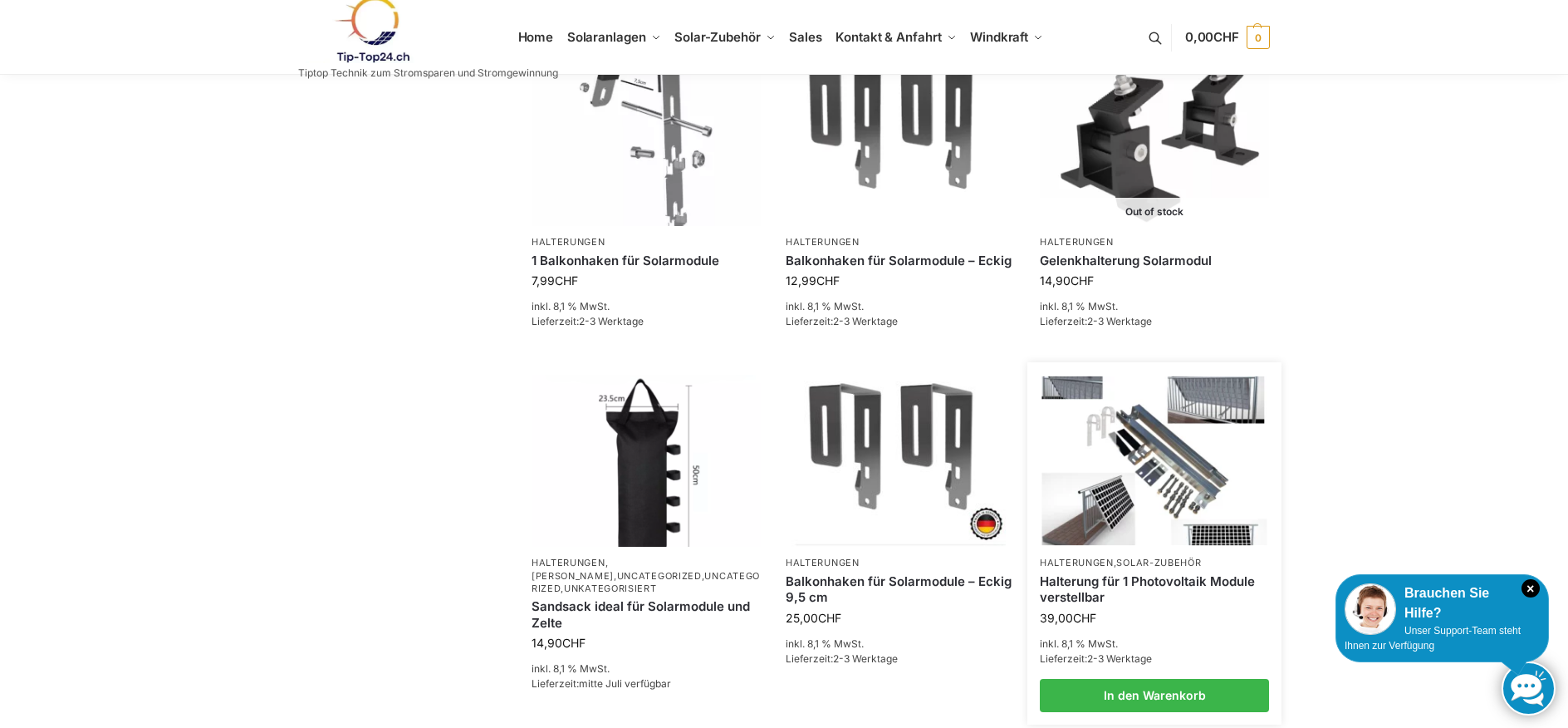
scroll to position [514, 0]
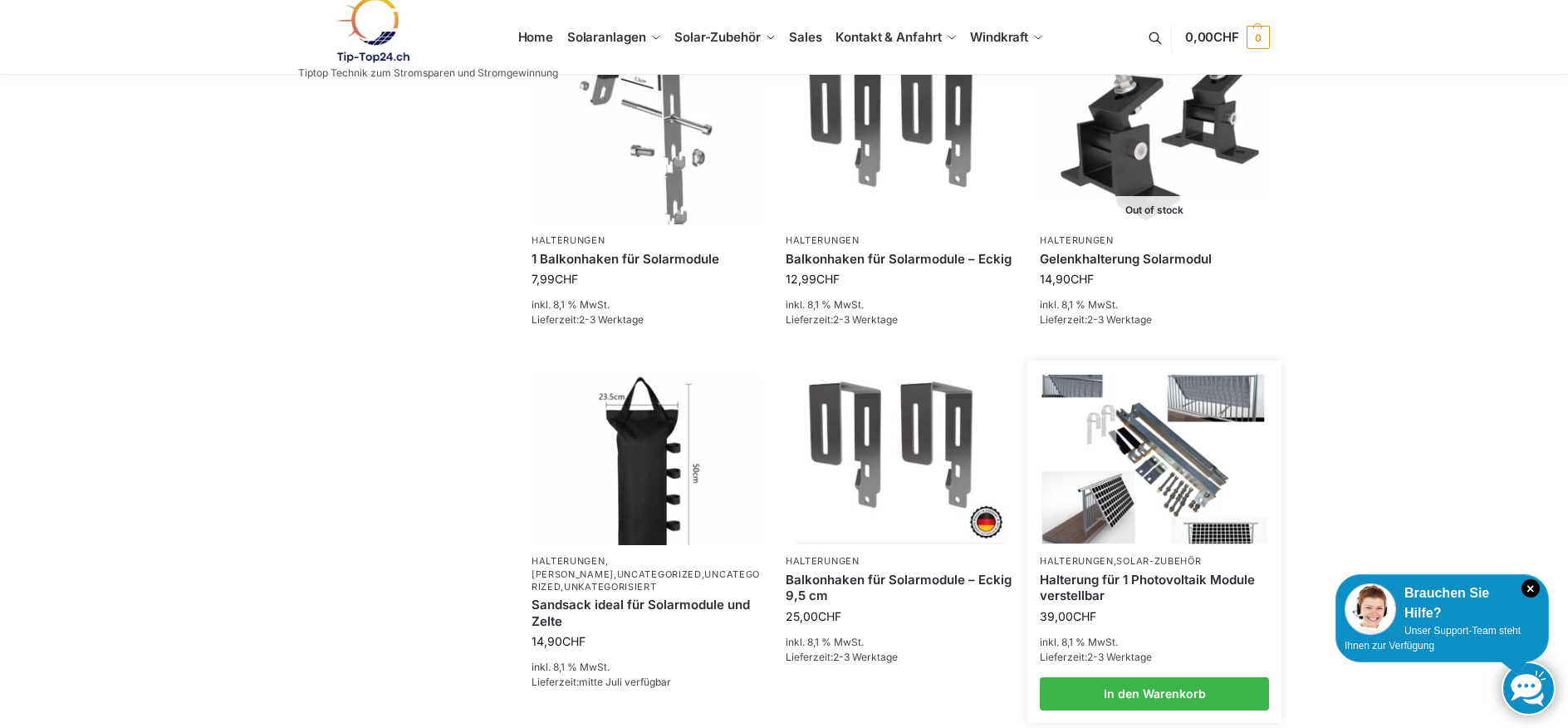
click at [1153, 500] on img at bounding box center [1155, 459] width 225 height 168
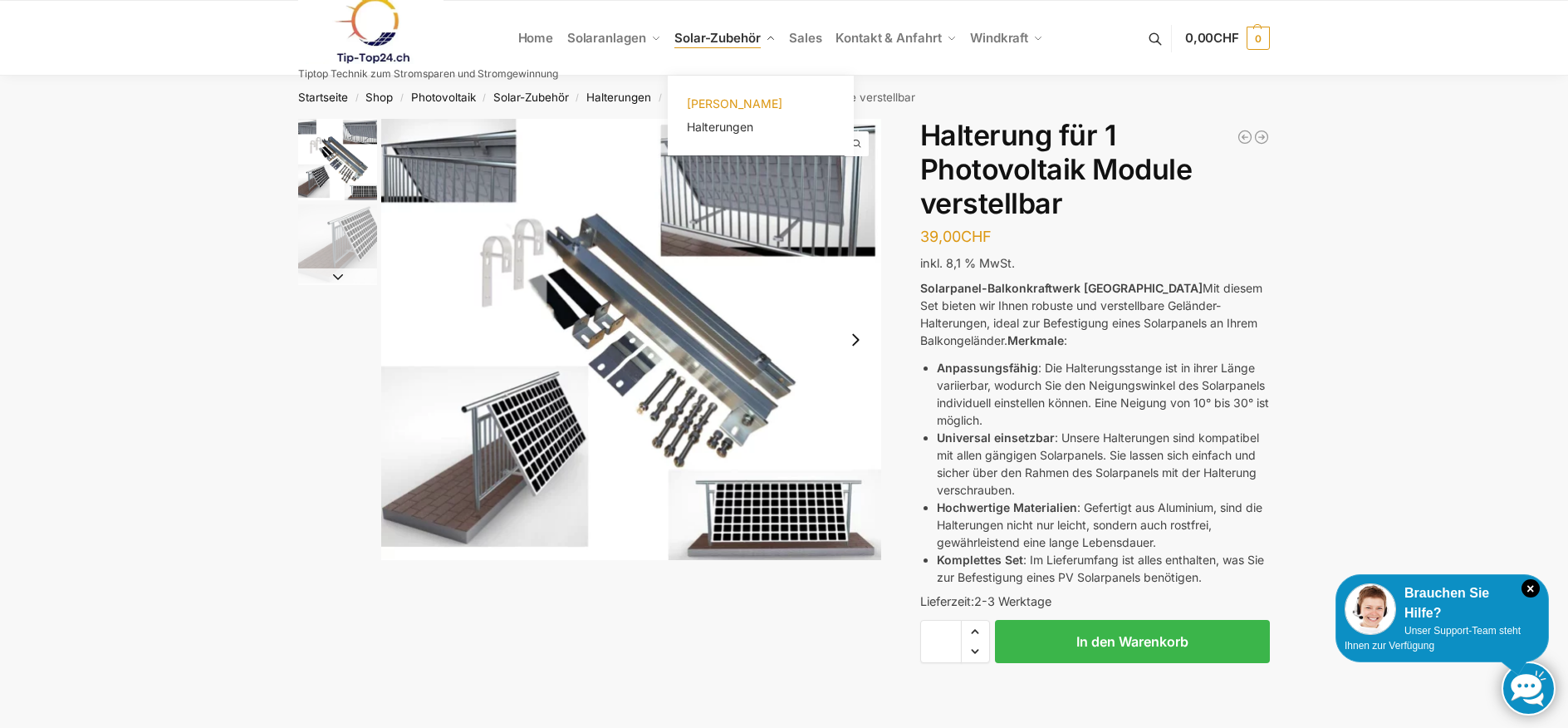
click at [721, 102] on span "[PERSON_NAME]" at bounding box center [734, 102] width 95 height 14
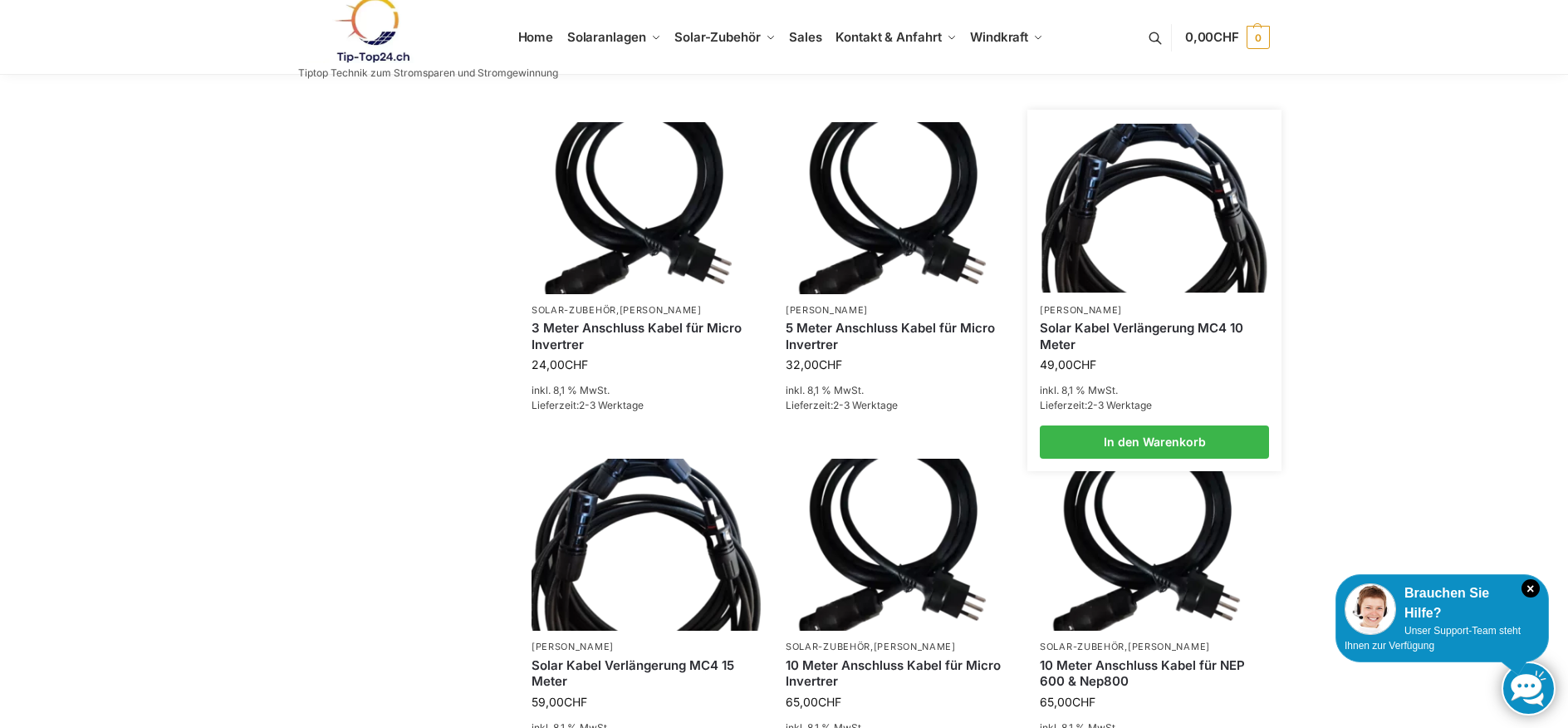
scroll to position [1540, 0]
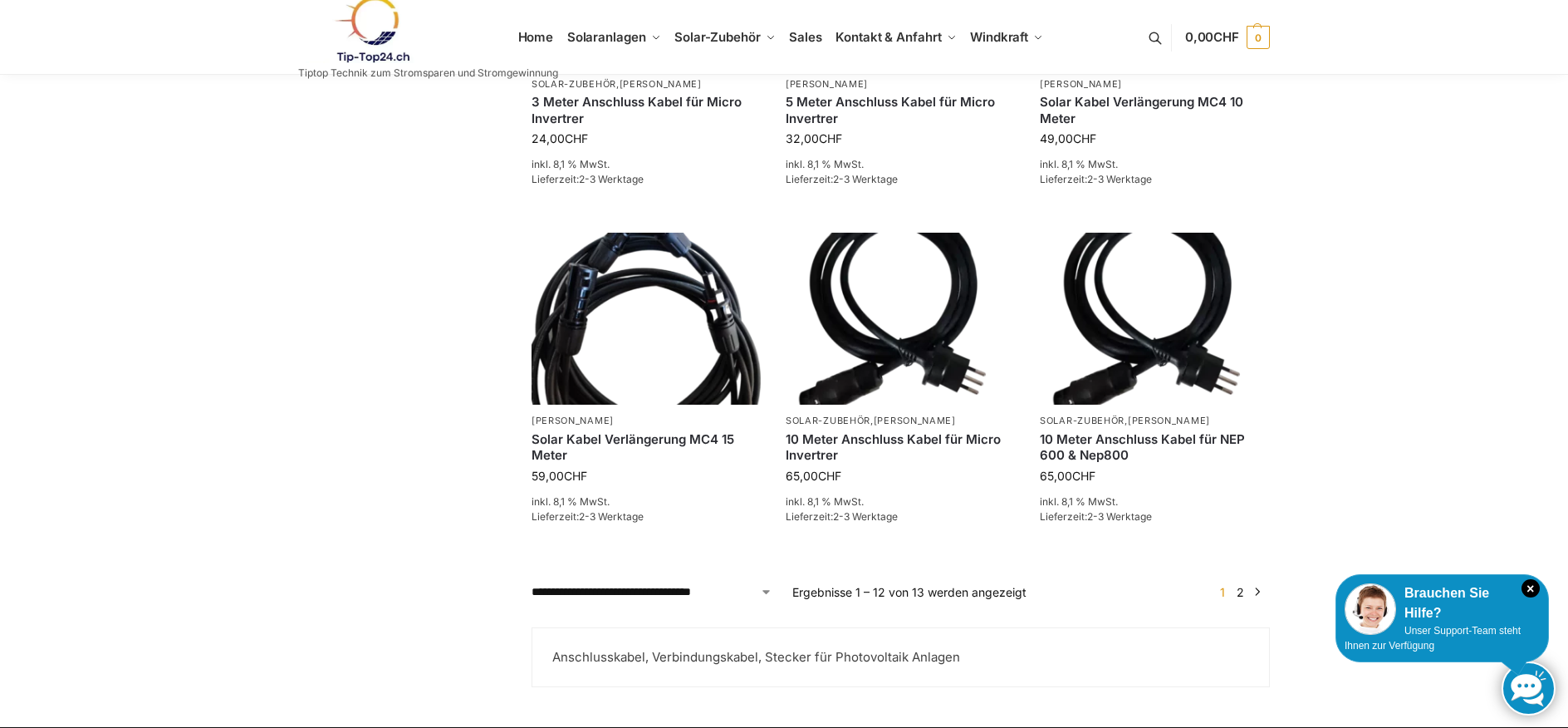
click at [1238, 591] on link "2" at bounding box center [1240, 592] width 16 height 14
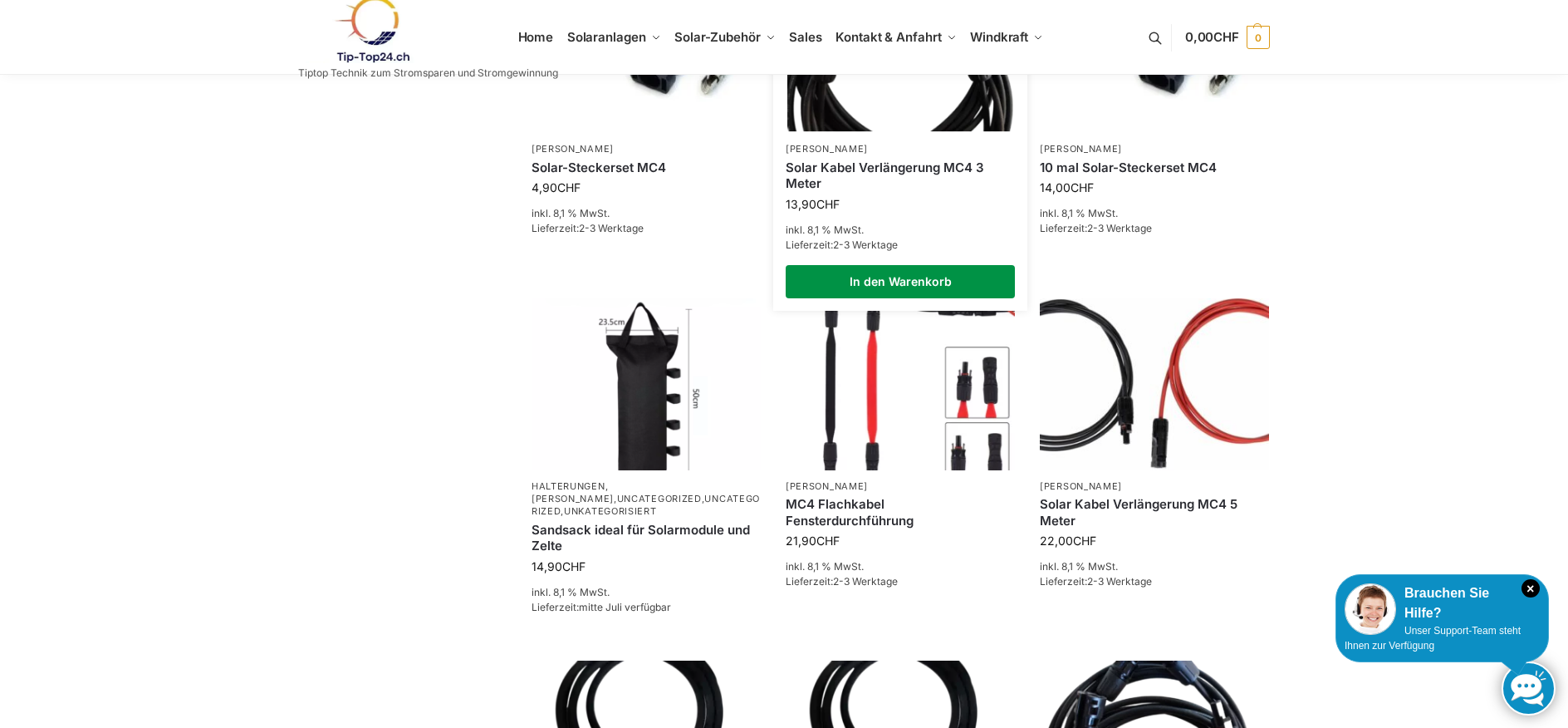
scroll to position [949, 0]
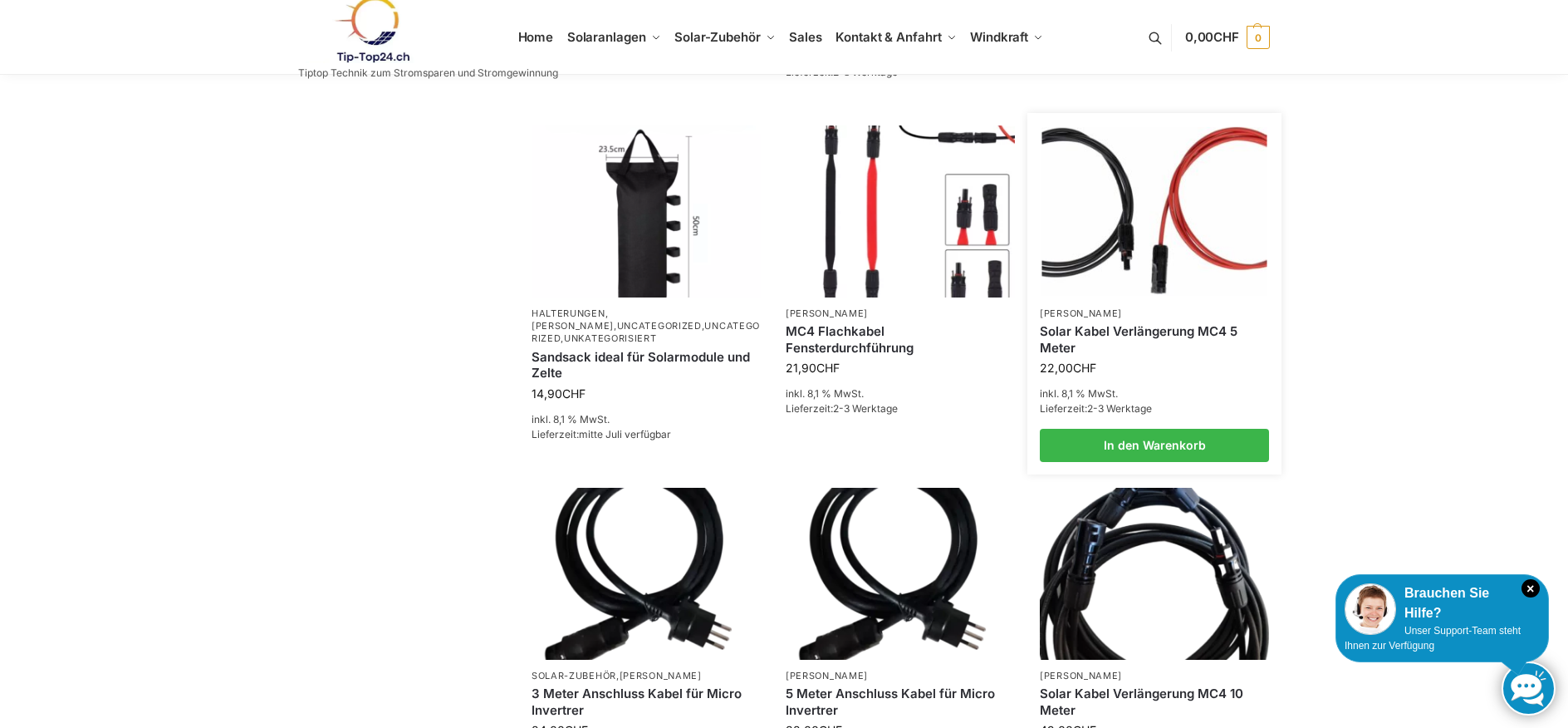
click at [1157, 250] on img at bounding box center [1155, 210] width 225 height 168
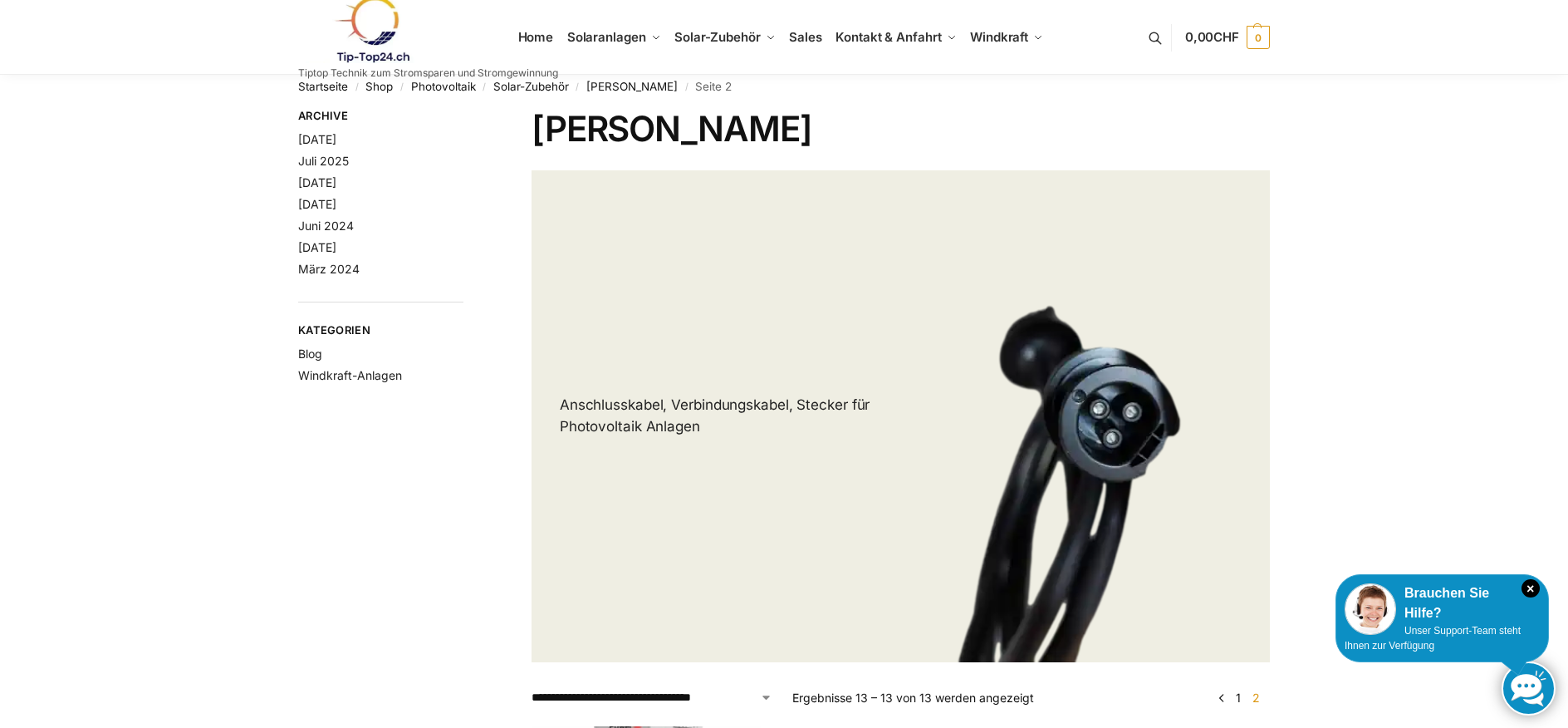
scroll to position [518, 0]
